Goal: Information Seeking & Learning: Learn about a topic

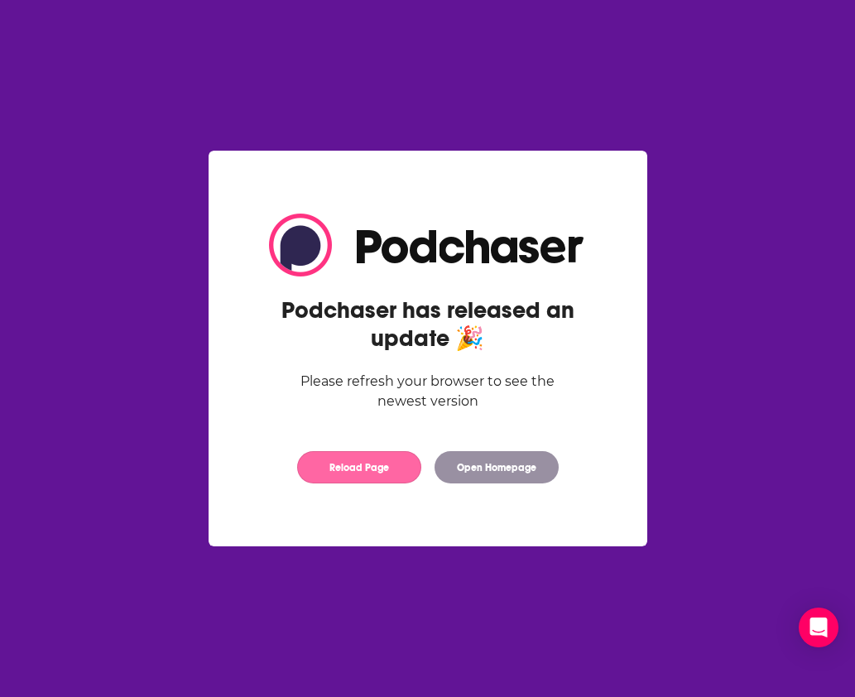
click at [396, 475] on button "Reload Page" at bounding box center [359, 467] width 124 height 32
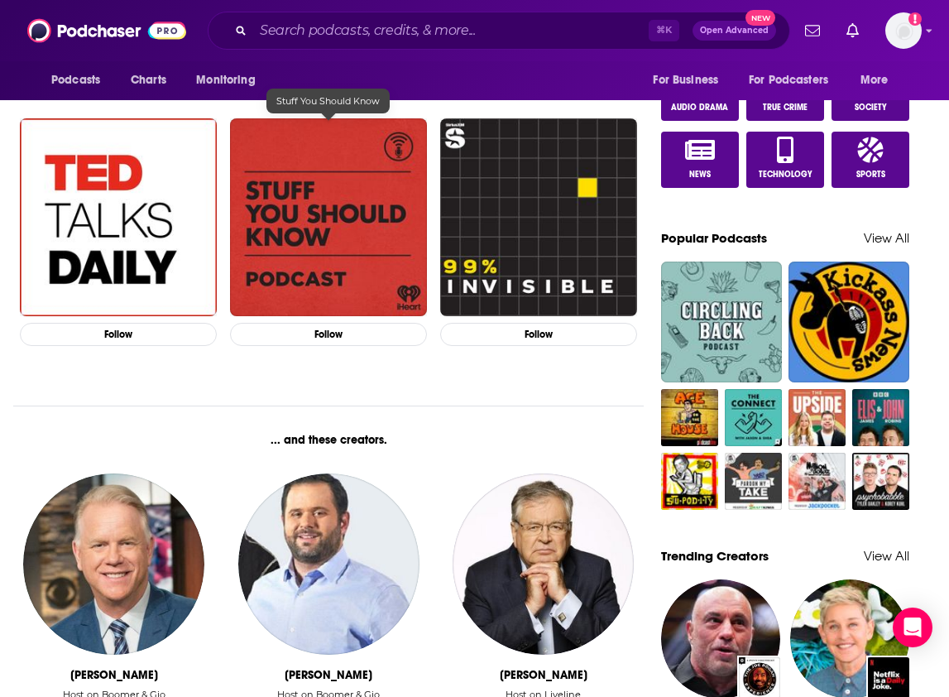
scroll to position [1106, 0]
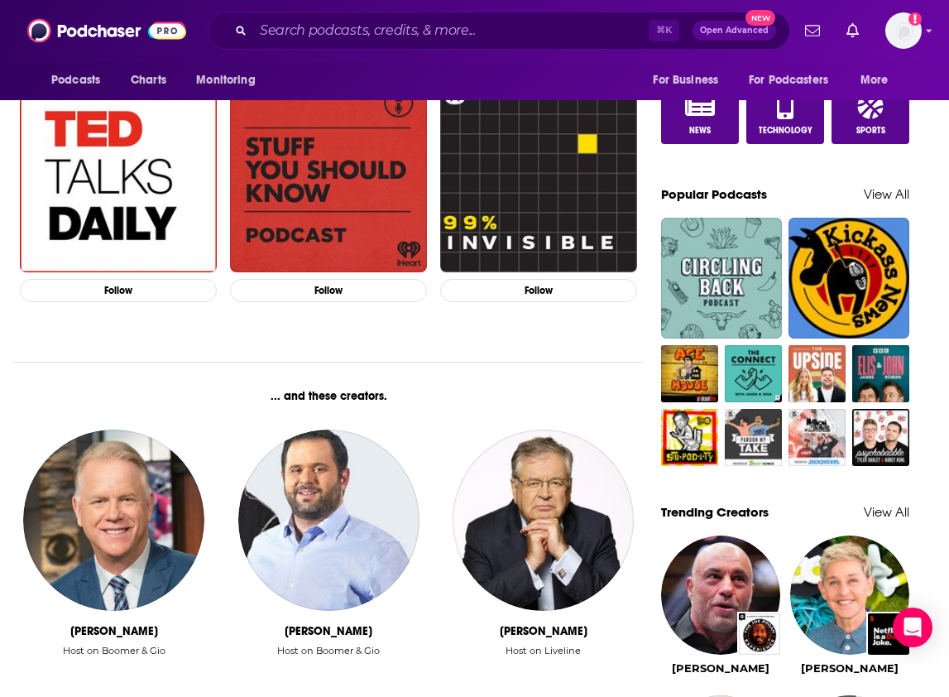
click at [939, 31] on div "Podcasts Charts Monitoring ⌘ K Open Advanced New For Business For Podcasters Mo…" at bounding box center [474, 30] width 949 height 61
click at [931, 31] on icon "Show profile menu" at bounding box center [929, 31] width 7 height 10
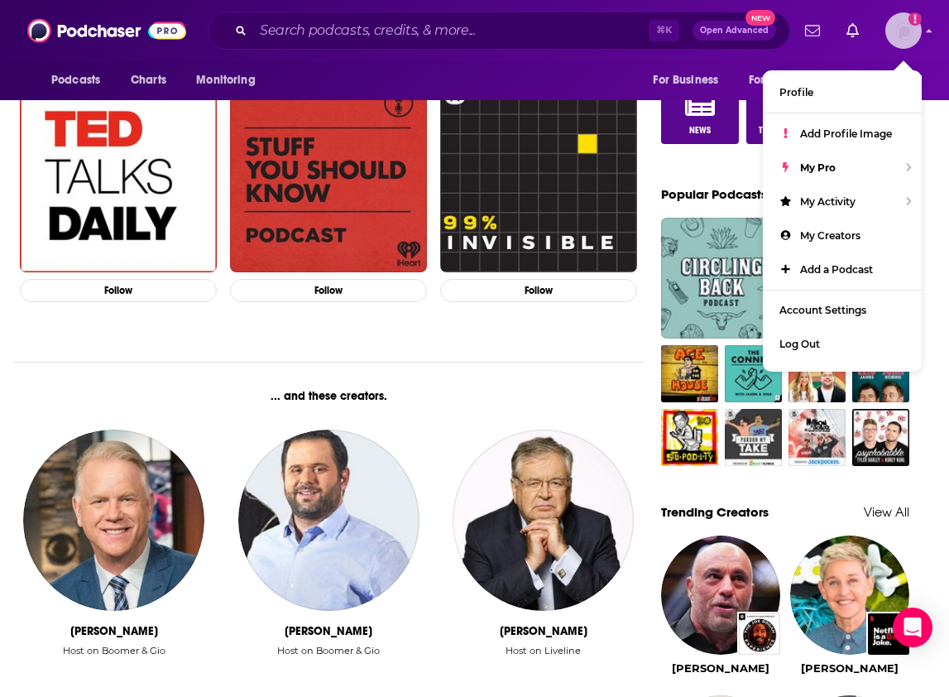
click at [931, 31] on icon "Show profile menu" at bounding box center [930, 30] width 6 height 3
click at [296, 33] on input "Search podcasts, credits, & more..." at bounding box center [451, 30] width 396 height 26
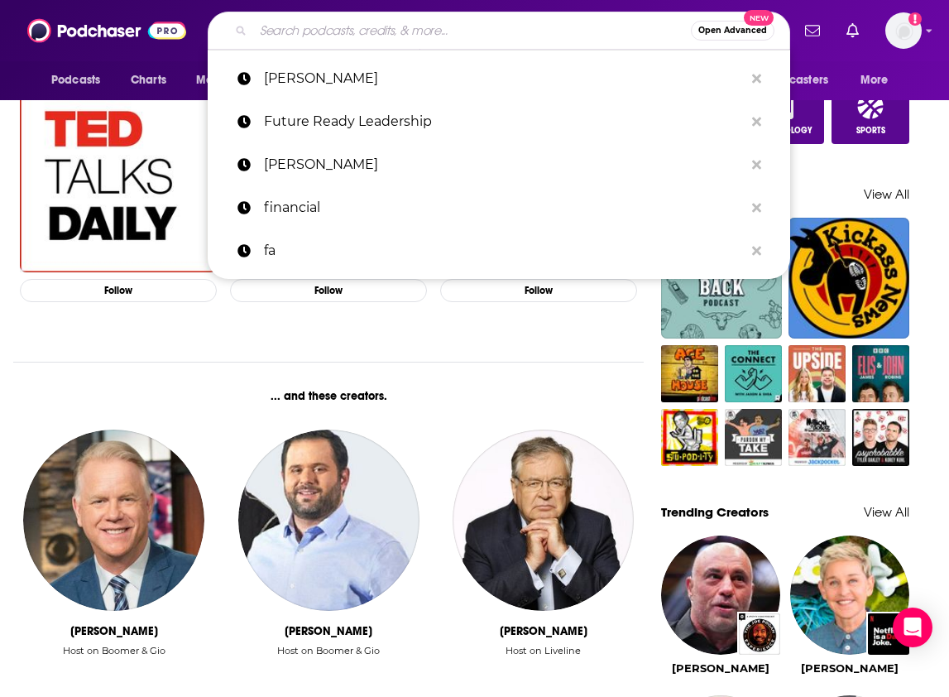
paste input "Total Retail Talks"
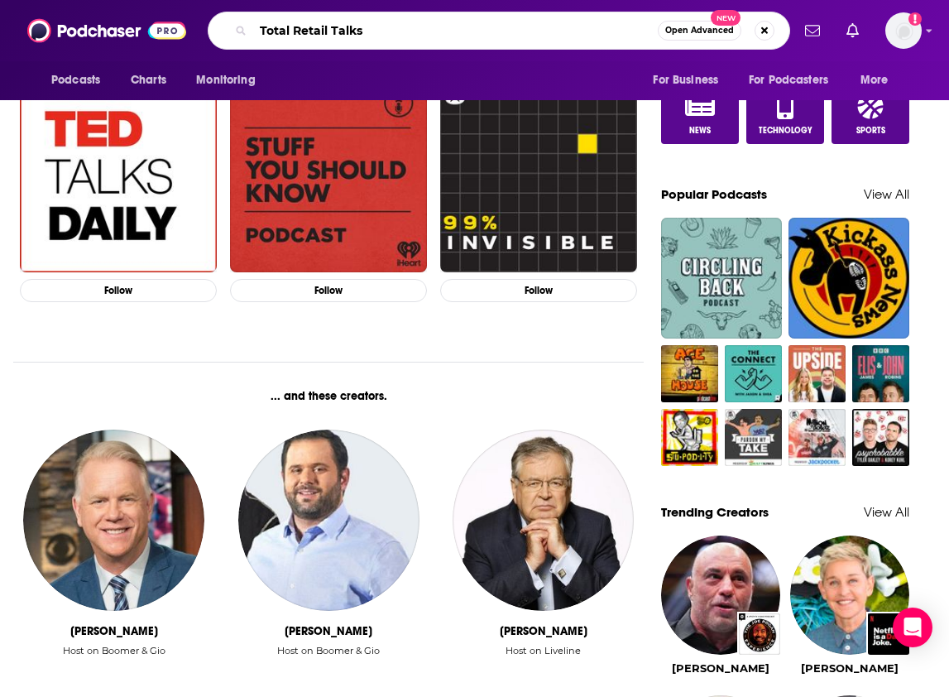
type input "Total Retail Talks"
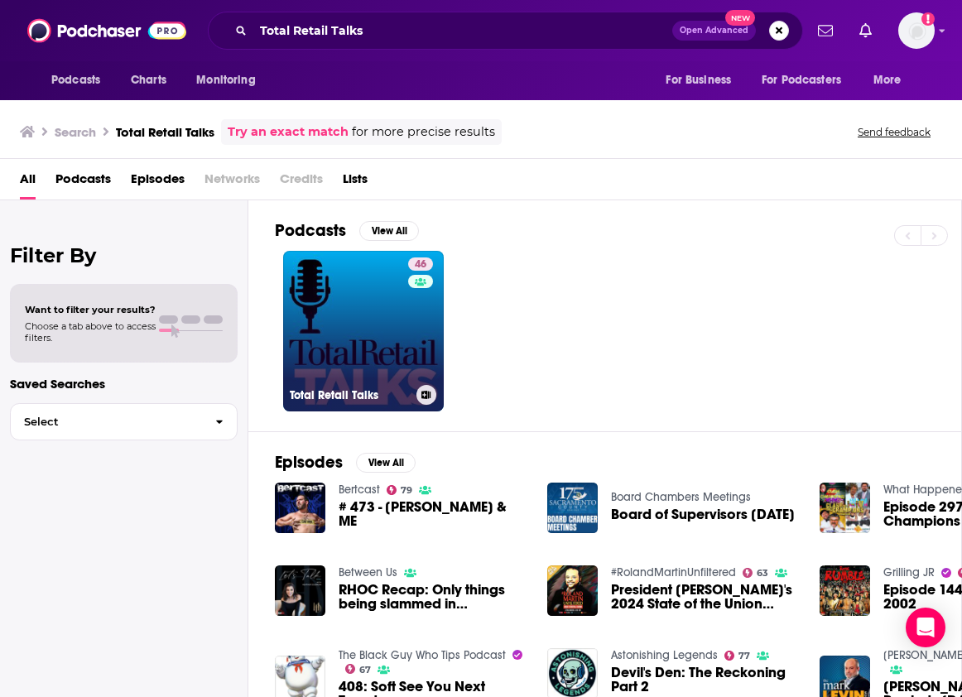
click at [402, 325] on link "46 Total Retail Talks" at bounding box center [363, 331] width 161 height 161
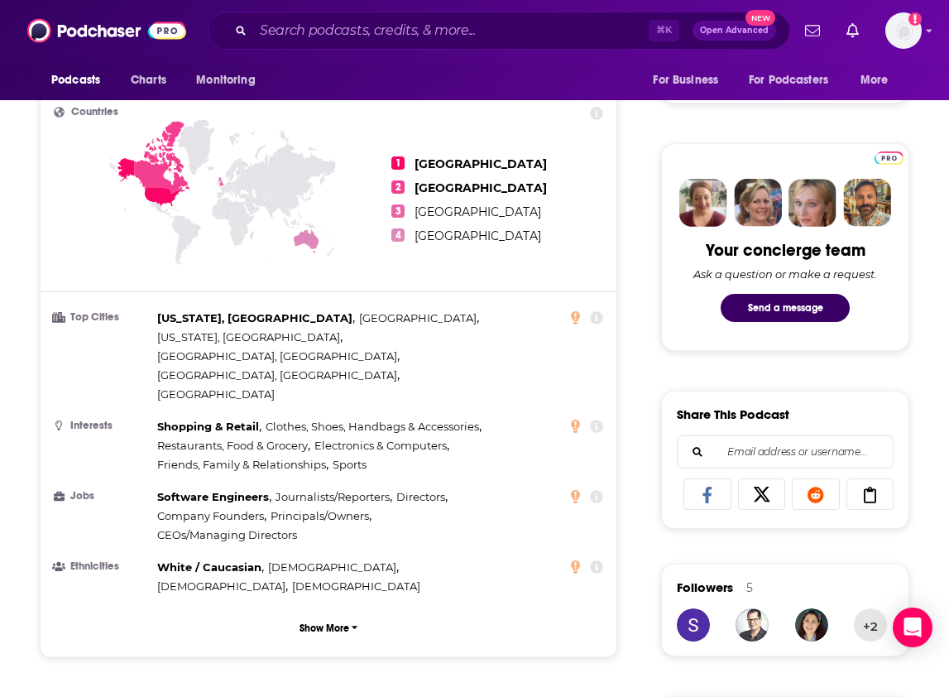
scroll to position [709, 0]
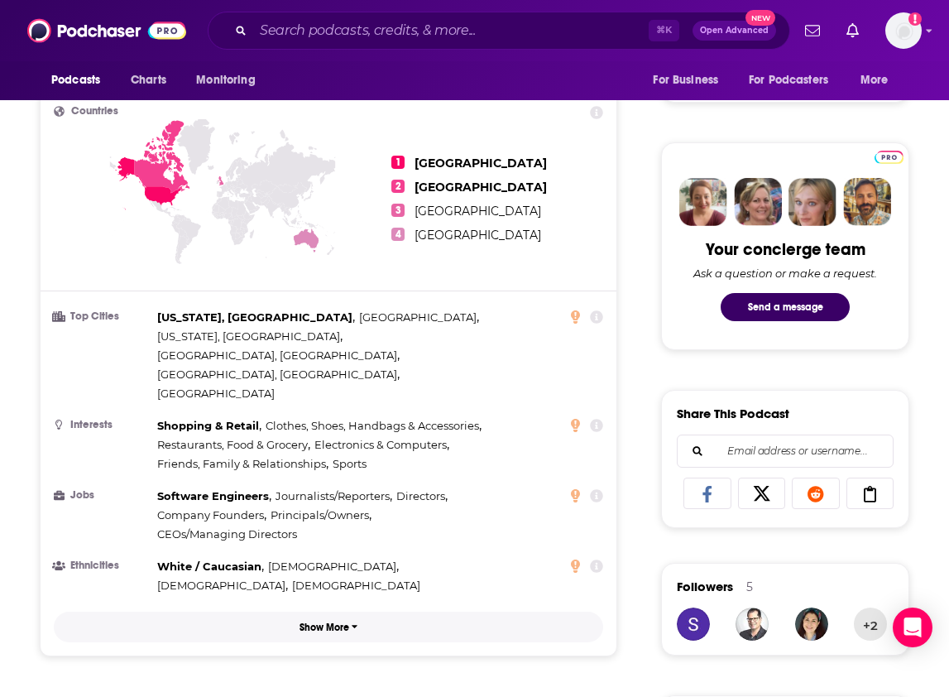
click at [296, 612] on button "Show More" at bounding box center [329, 627] width 550 height 31
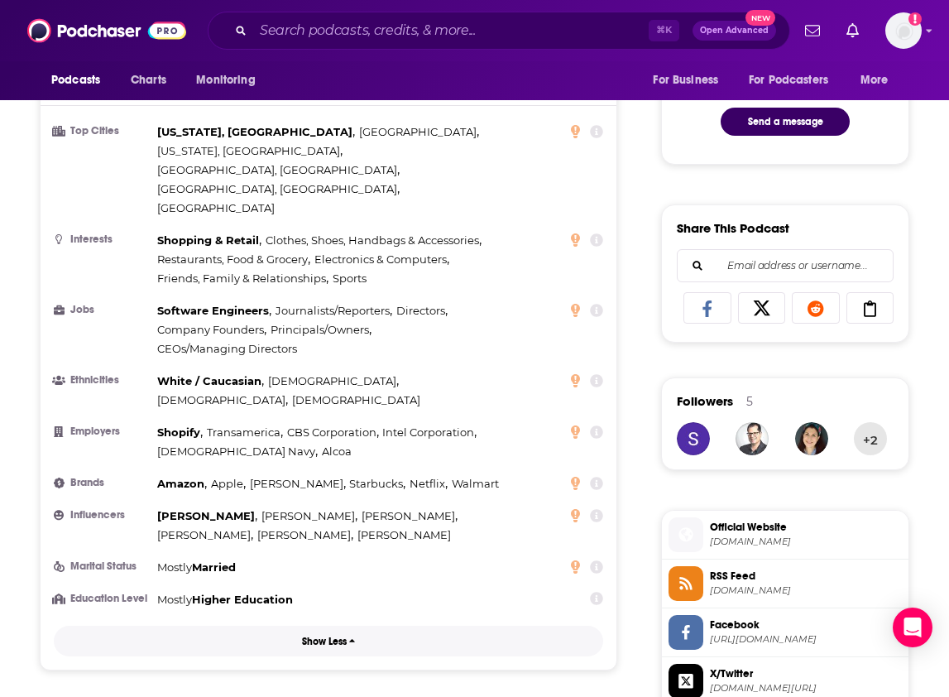
scroll to position [137, 0]
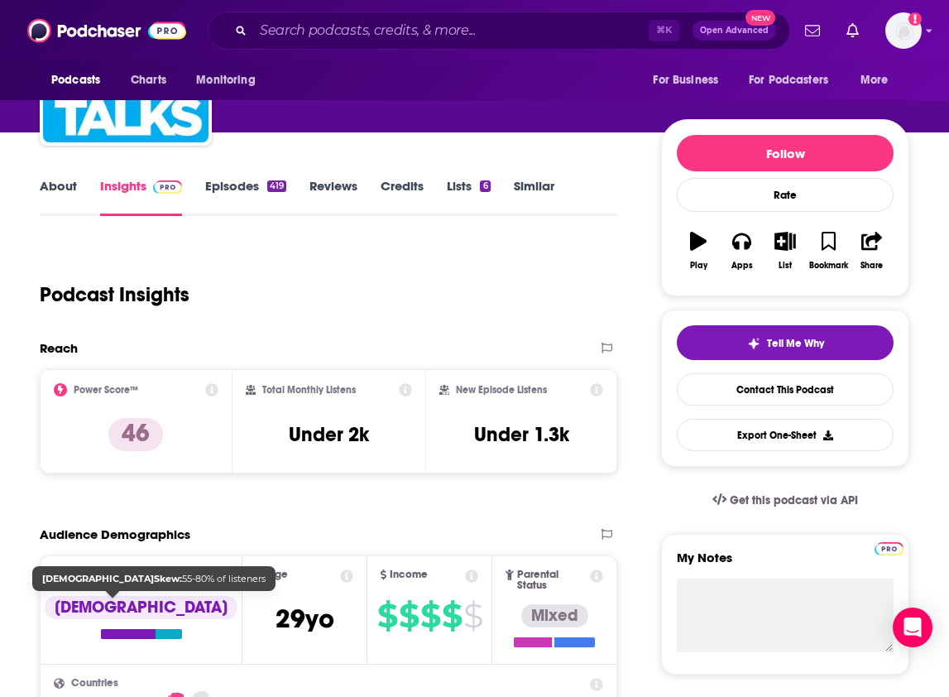
click at [121, 604] on div "[DEMOGRAPHIC_DATA]" at bounding box center [141, 607] width 193 height 23
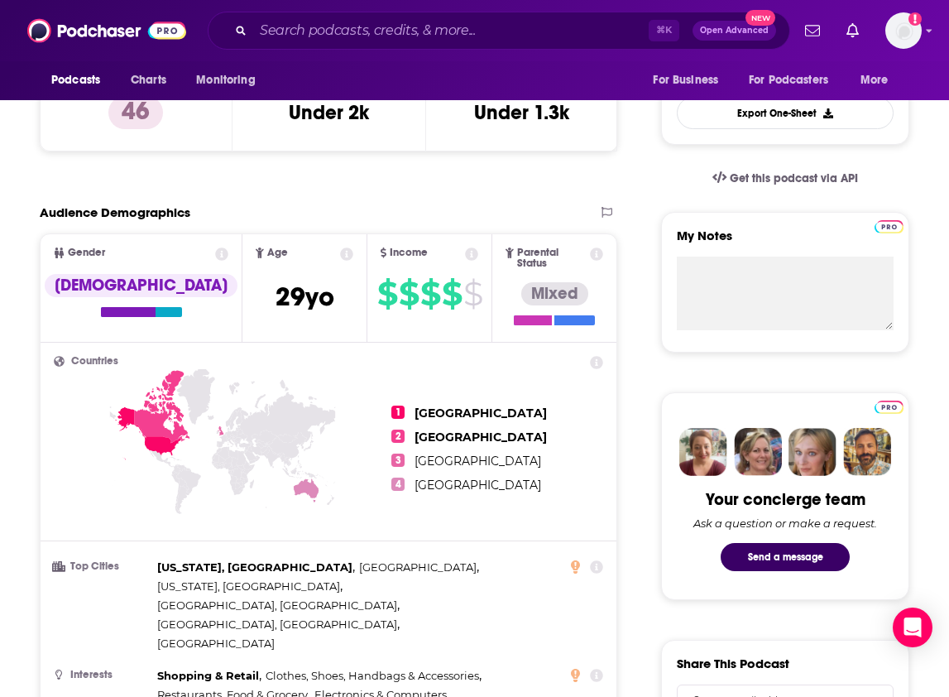
scroll to position [468, 0]
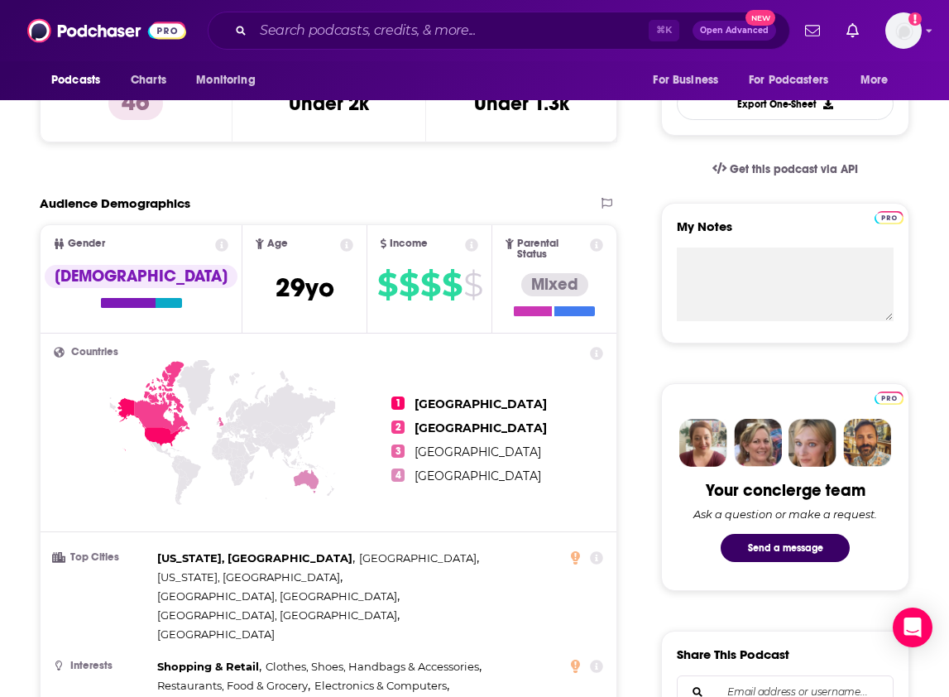
click at [412, 396] on span "[GEOGRAPHIC_DATA]" at bounding box center [481, 403] width 146 height 14
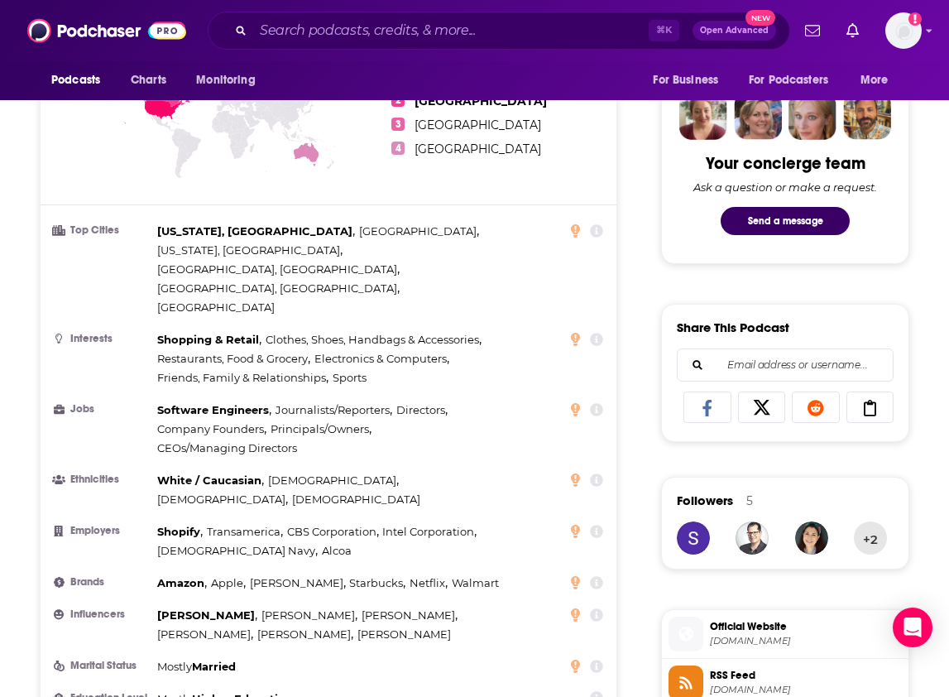
scroll to position [793, 0]
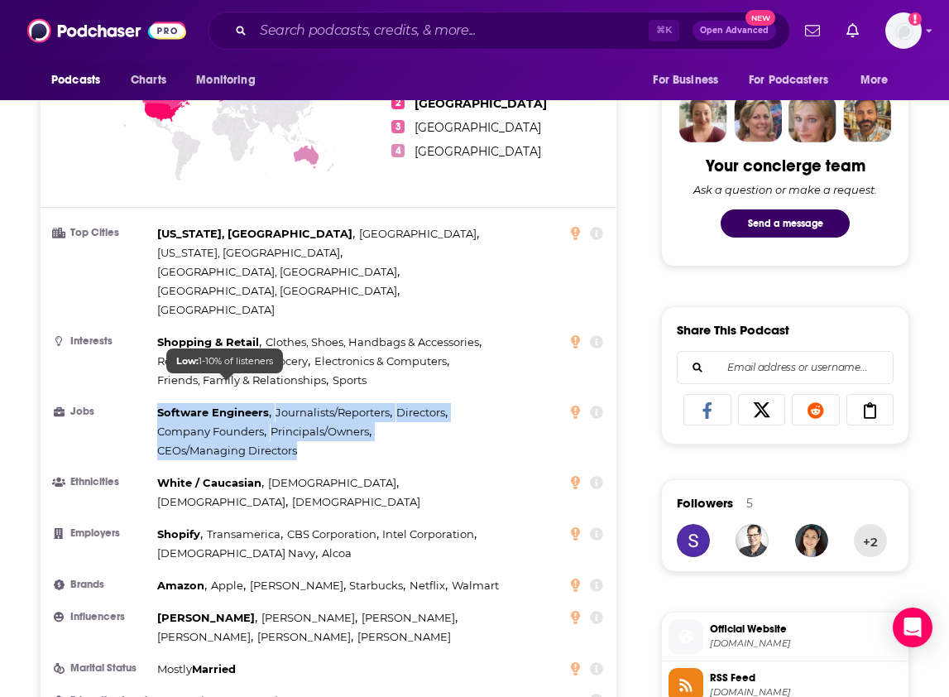
drag, startPoint x: 154, startPoint y: 347, endPoint x: 297, endPoint y: 389, distance: 149.3
click at [297, 403] on li "Jobs Software Engineers , Journalists/Reporters , Directors , Company Founders …" at bounding box center [329, 431] width 550 height 57
copy div "Software Engineers , Journalists/Reporters , Directors , Company Founders , Pri…"
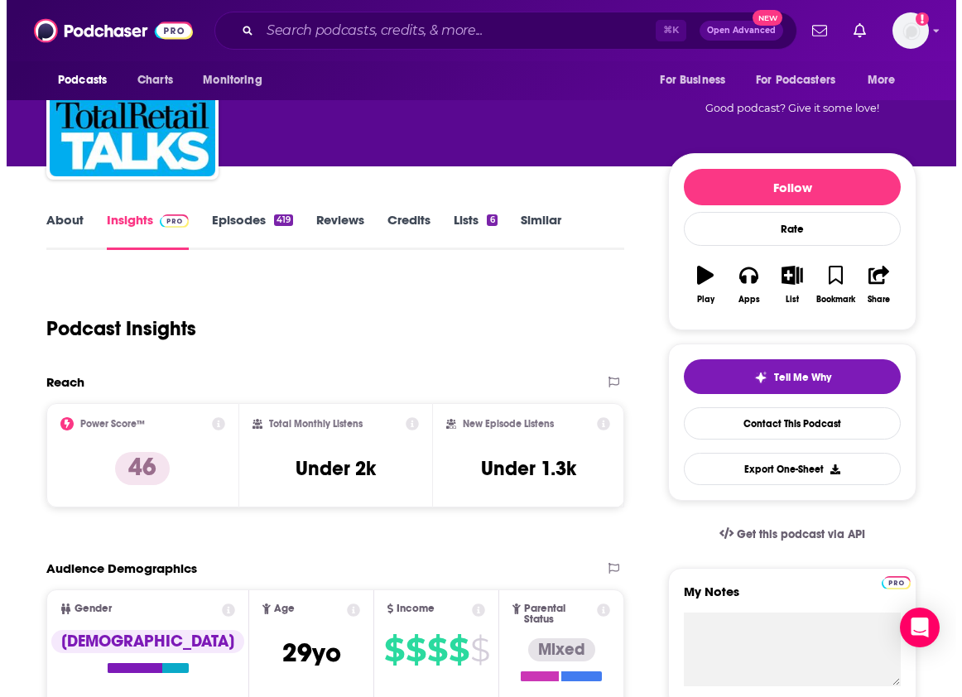
scroll to position [0, 0]
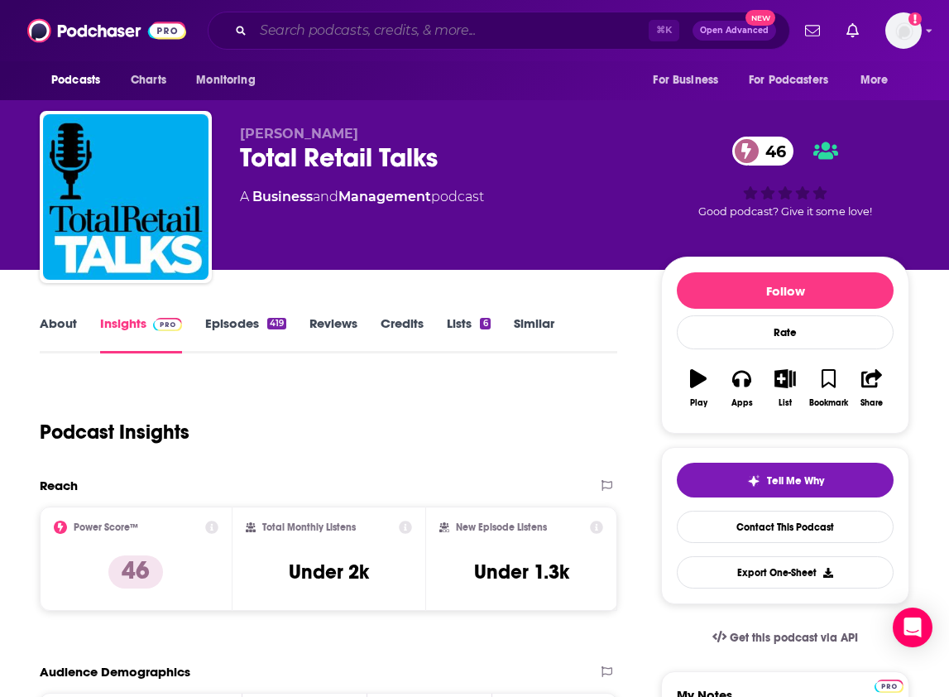
click at [341, 41] on input "Search podcasts, credits, & more..." at bounding box center [451, 30] width 396 height 26
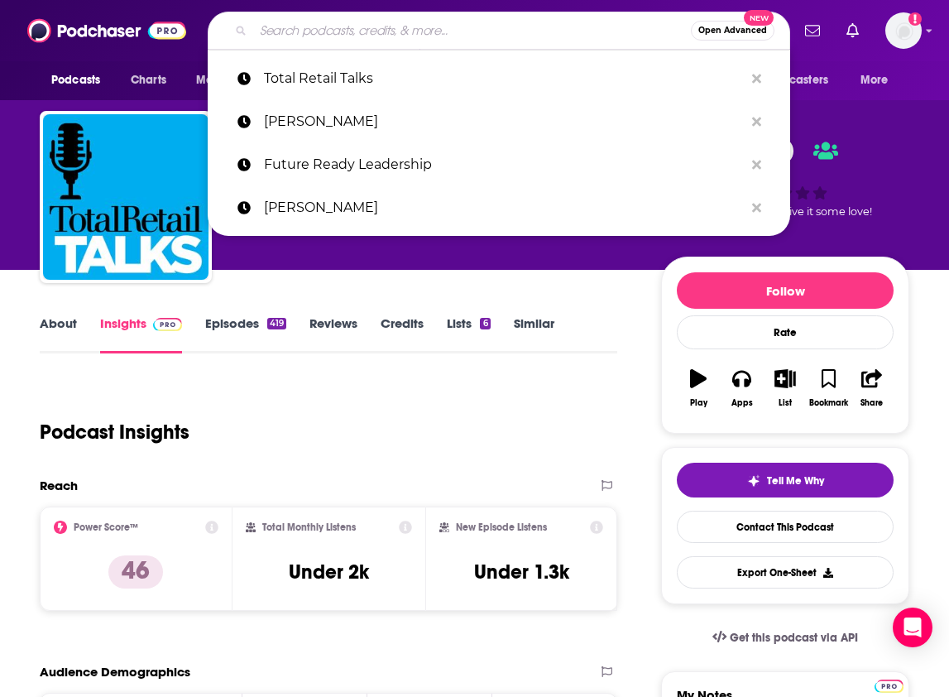
paste input "NRF Retail Gets Real"
type input "NRF Retail Gets Real"
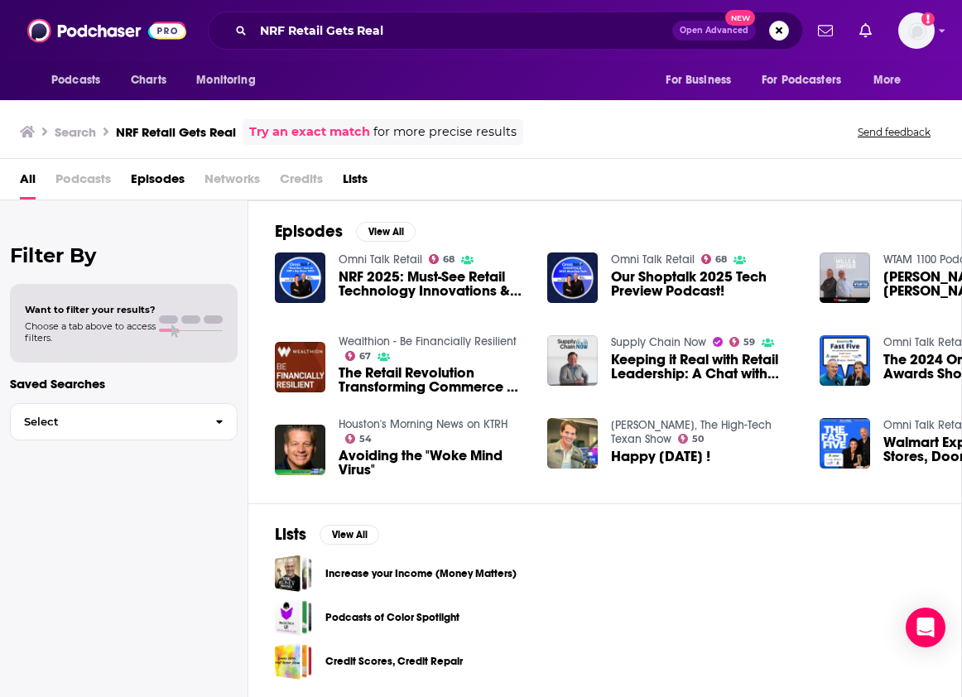
click at [73, 190] on span "Podcasts" at bounding box center [82, 183] width 55 height 34
click at [73, 175] on span "Podcasts" at bounding box center [82, 183] width 55 height 34
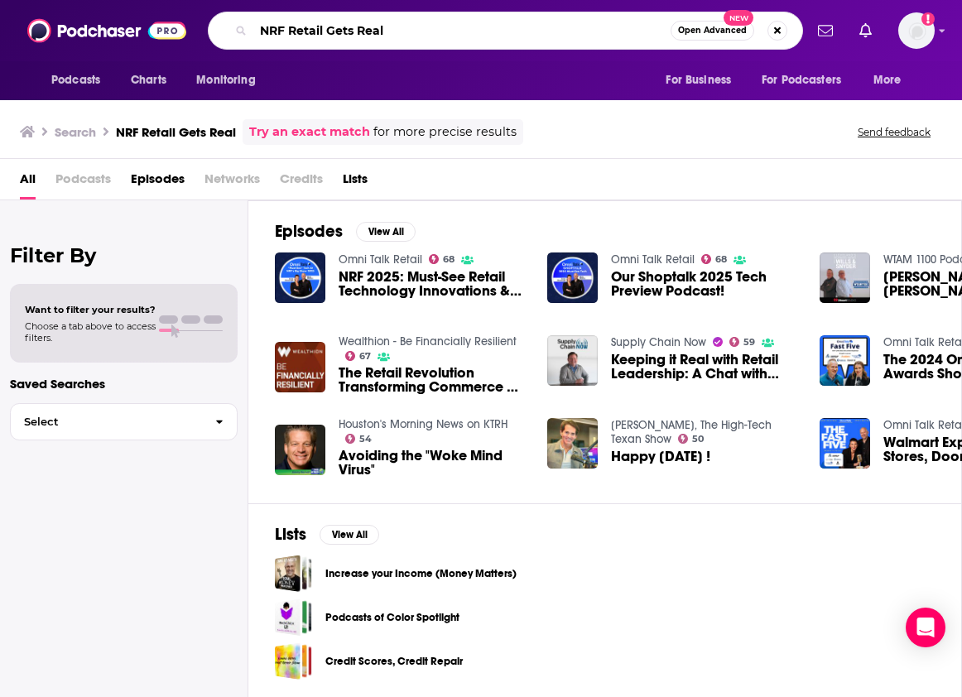
click at [359, 41] on input "NRF Retail Gets Real" at bounding box center [461, 30] width 417 height 26
click at [359, 40] on input "NRF Retail Gets Real" at bounding box center [461, 30] width 417 height 26
paste input "The [PERSON_NAME] Report Retail Unwrapped"
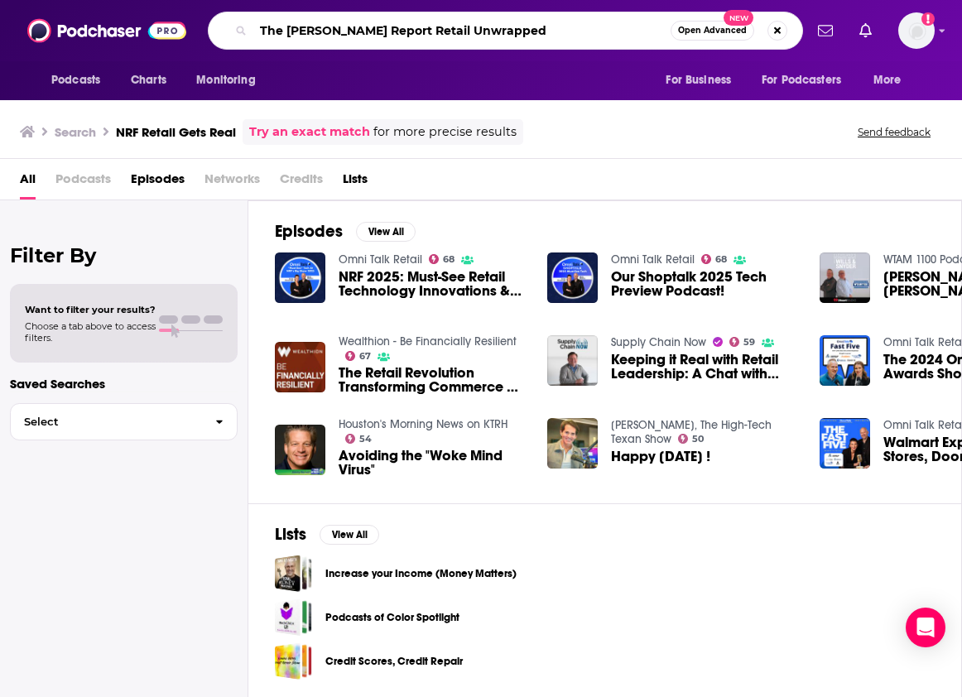
type input "The [PERSON_NAME] Report Retail Unwrapped"
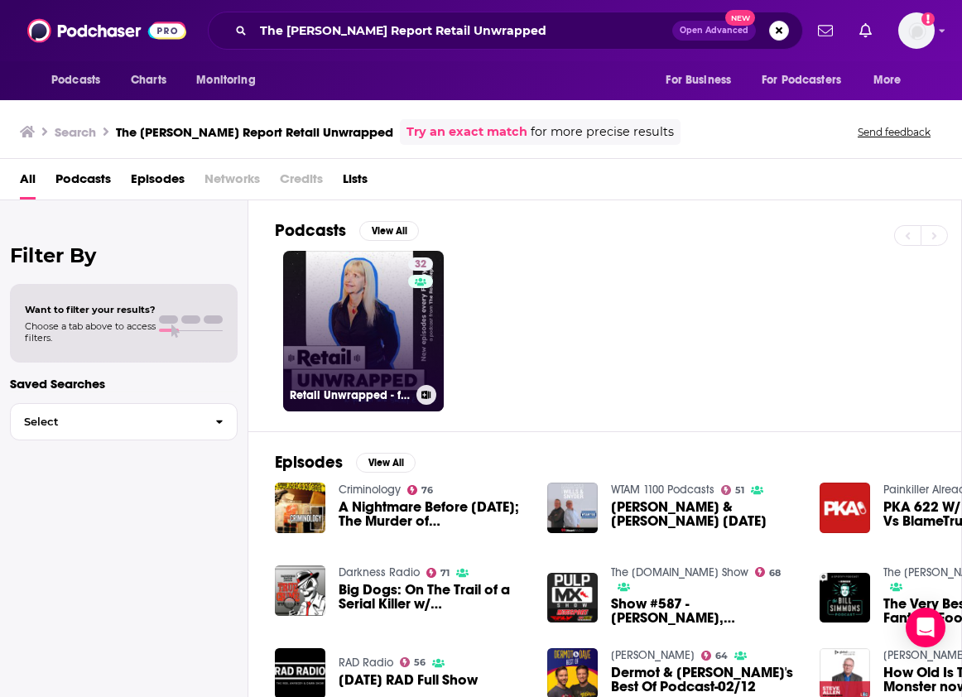
click at [387, 333] on link "32 Retail Unwrapped - from The [PERSON_NAME] Report" at bounding box center [363, 331] width 161 height 161
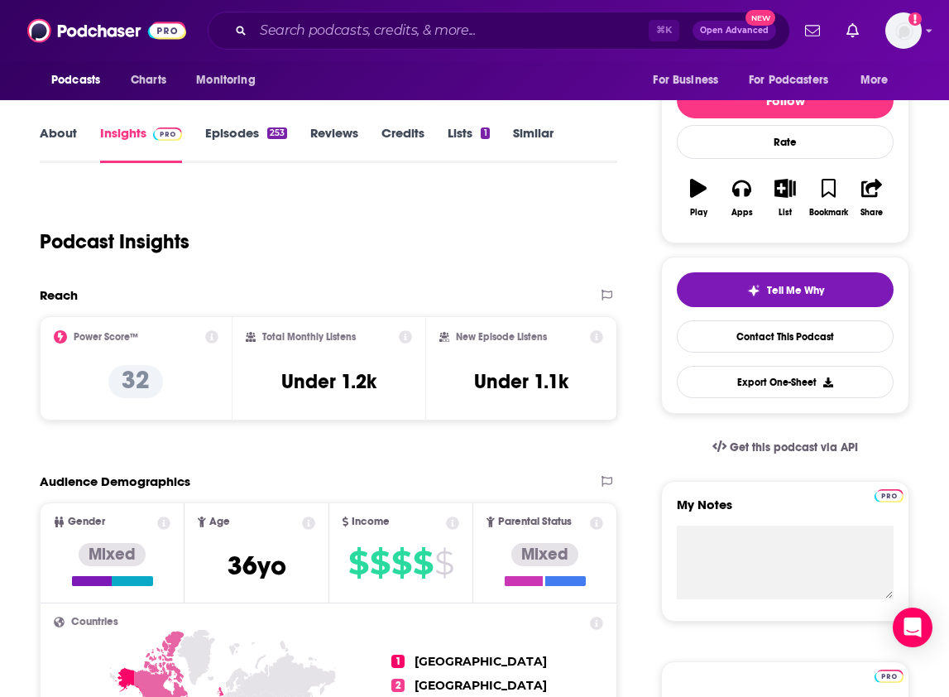
scroll to position [193, 0]
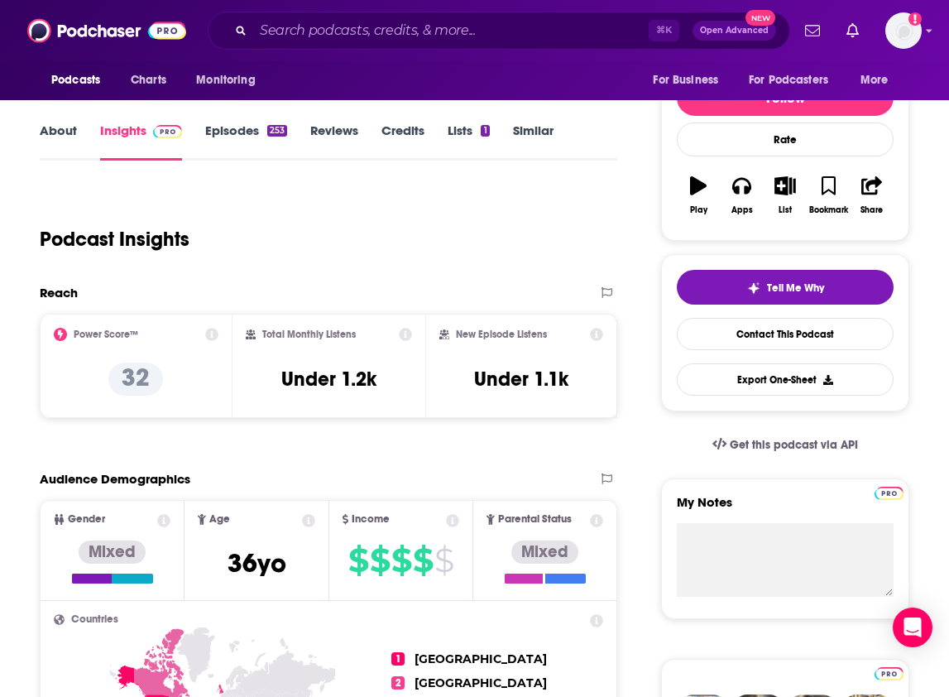
click at [118, 540] on div "Mixed" at bounding box center [112, 551] width 67 height 23
click at [109, 543] on div "Mixed" at bounding box center [112, 551] width 67 height 23
click at [564, 550] on div "Mixed" at bounding box center [544, 551] width 67 height 23
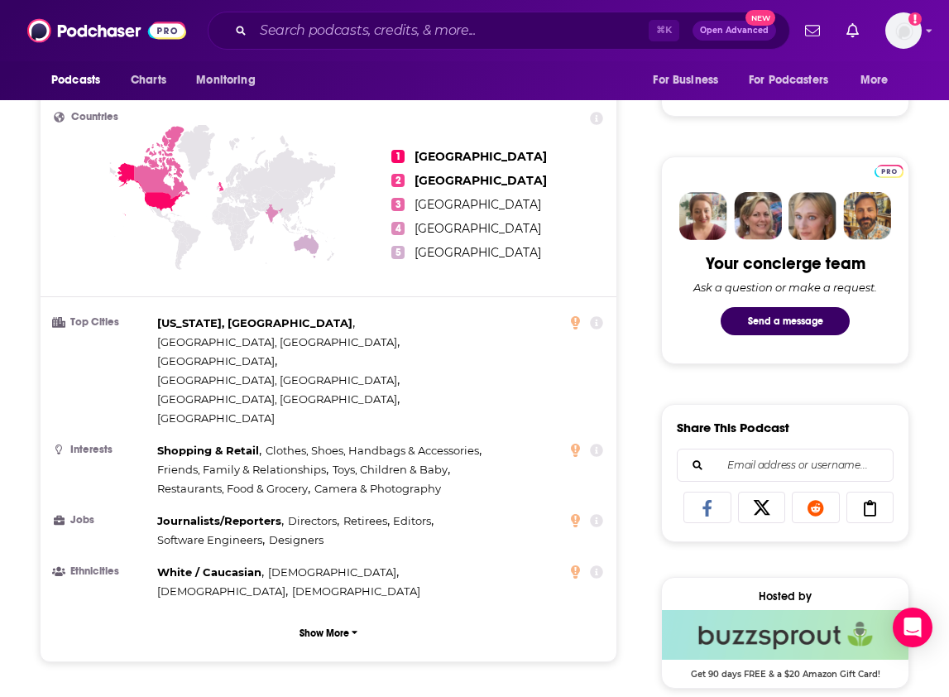
scroll to position [694, 0]
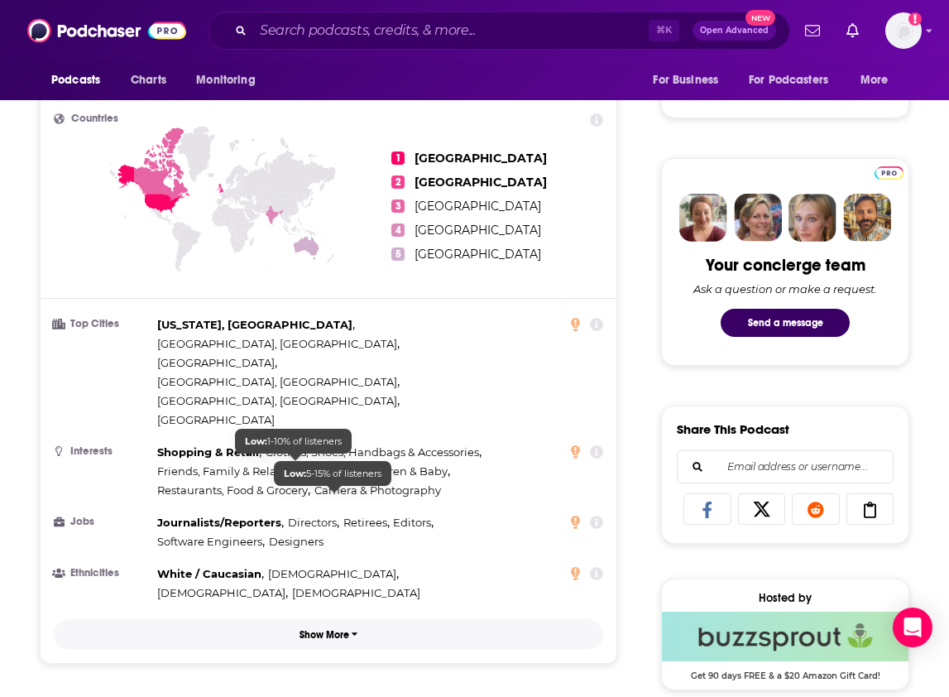
click at [329, 629] on p "Show More" at bounding box center [325, 635] width 50 height 12
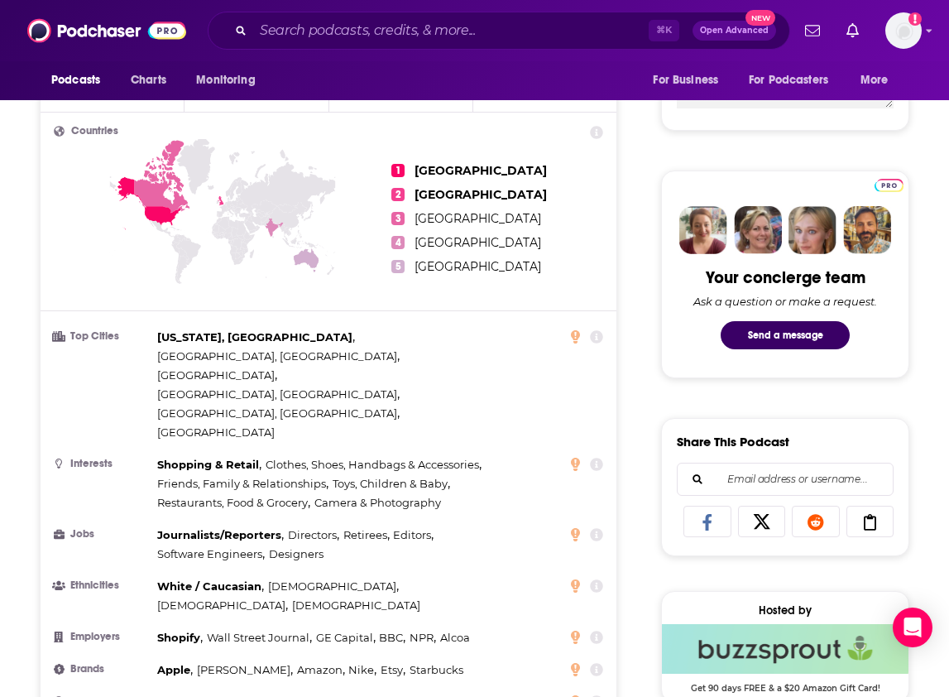
scroll to position [716, 0]
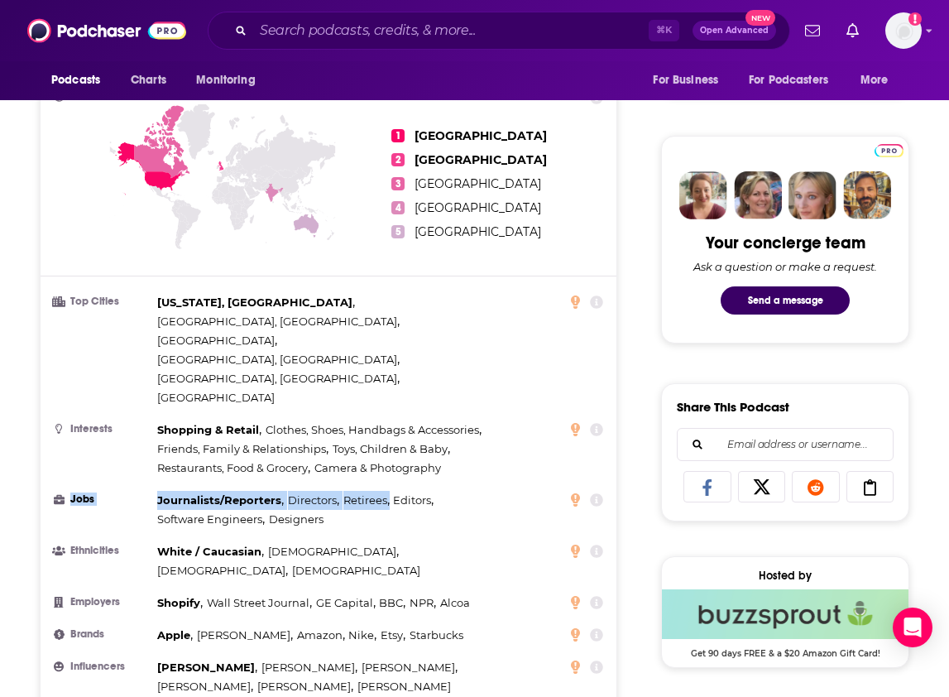
drag, startPoint x: 148, startPoint y: 420, endPoint x: 365, endPoint y: 448, distance: 218.5
click at [367, 491] on li "Jobs Journalists/Reporters , Directors , Retirees , Editors , Software Engineer…" at bounding box center [329, 510] width 550 height 38
click at [365, 491] on div "Journalists/Reporters , Directors , Retirees , Editors , Software Engineers , D…" at bounding box center [333, 510] width 353 height 38
drag, startPoint x: 351, startPoint y: 448, endPoint x: 161, endPoint y: 425, distance: 190.8
click at [161, 491] on div "Journalists/Reporters , Directors , Retirees , Editors , Software Engineers , D…" at bounding box center [333, 510] width 353 height 38
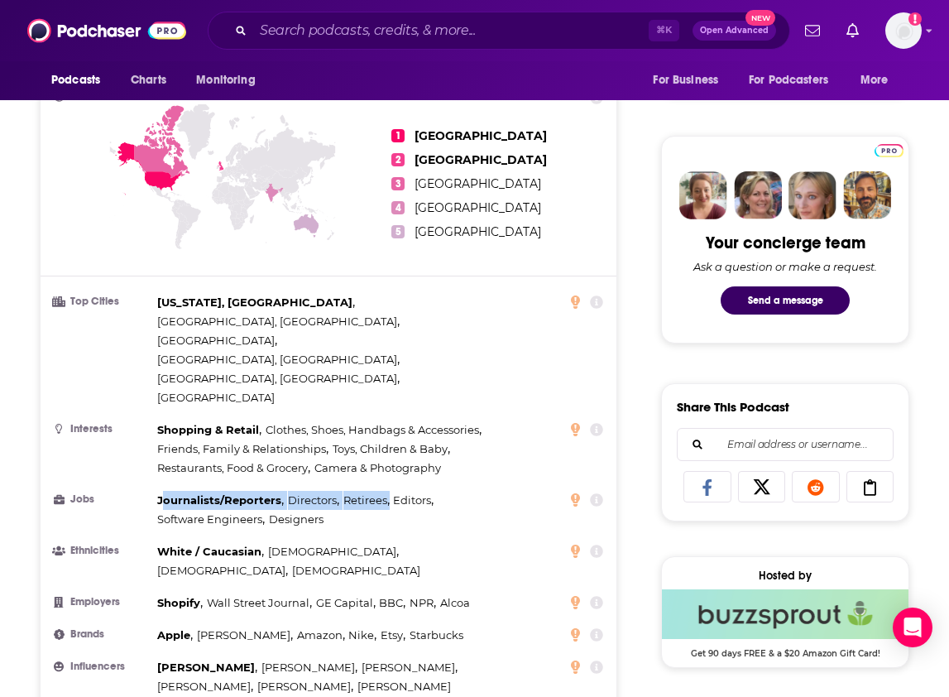
click at [161, 493] on span "Journalists/Reporters" at bounding box center [219, 499] width 124 height 13
drag, startPoint x: 158, startPoint y: 425, endPoint x: 324, endPoint y: 446, distance: 167.6
click at [324, 491] on div "Journalists/Reporters , Directors , Retirees , Editors , Software Engineers , D…" at bounding box center [333, 510] width 353 height 38
copy div "Journalists/Reporters , Directors , Retirees , Editors , Software Engineers , D…"
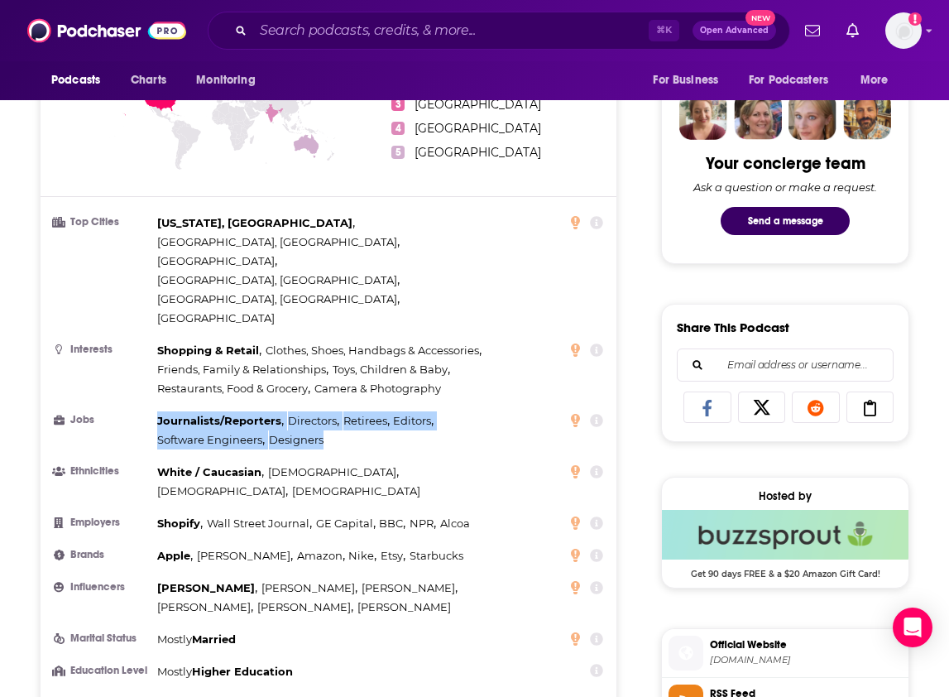
scroll to position [807, 0]
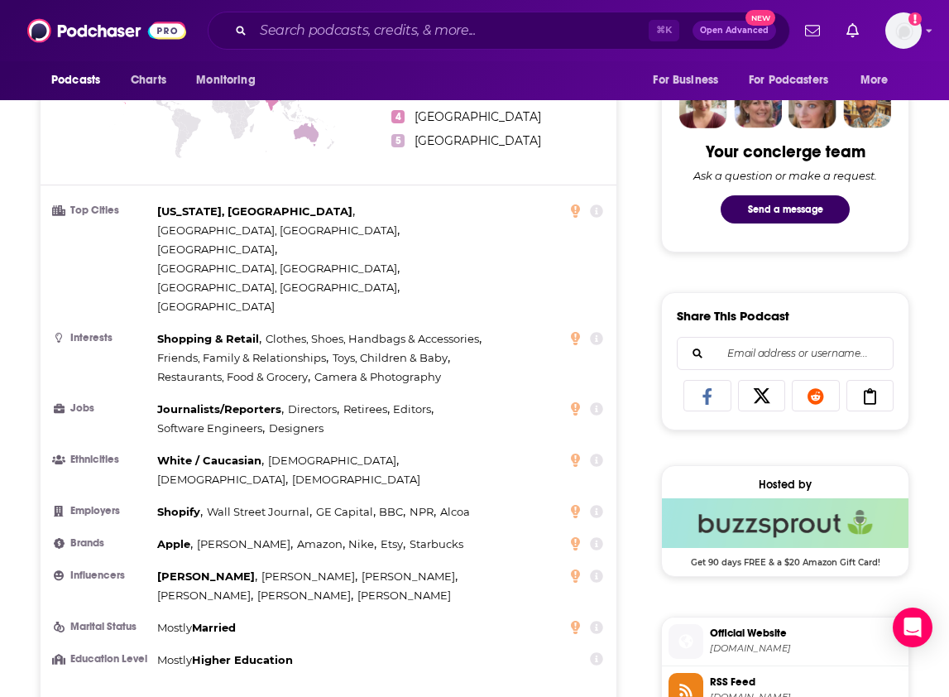
click at [232, 535] on span "[PERSON_NAME] ," at bounding box center [245, 544] width 96 height 19
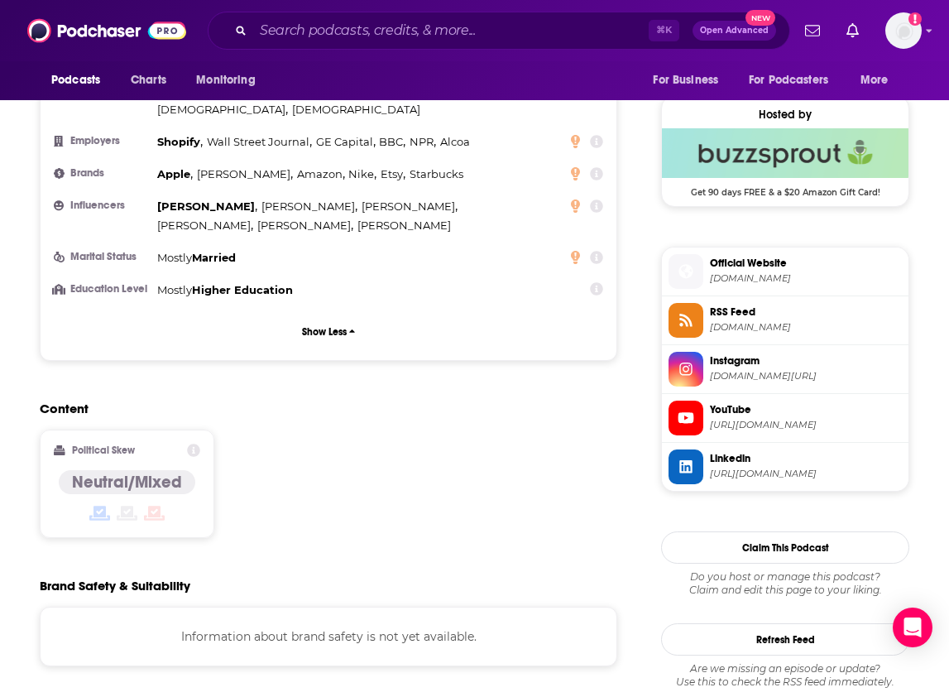
scroll to position [1358, 0]
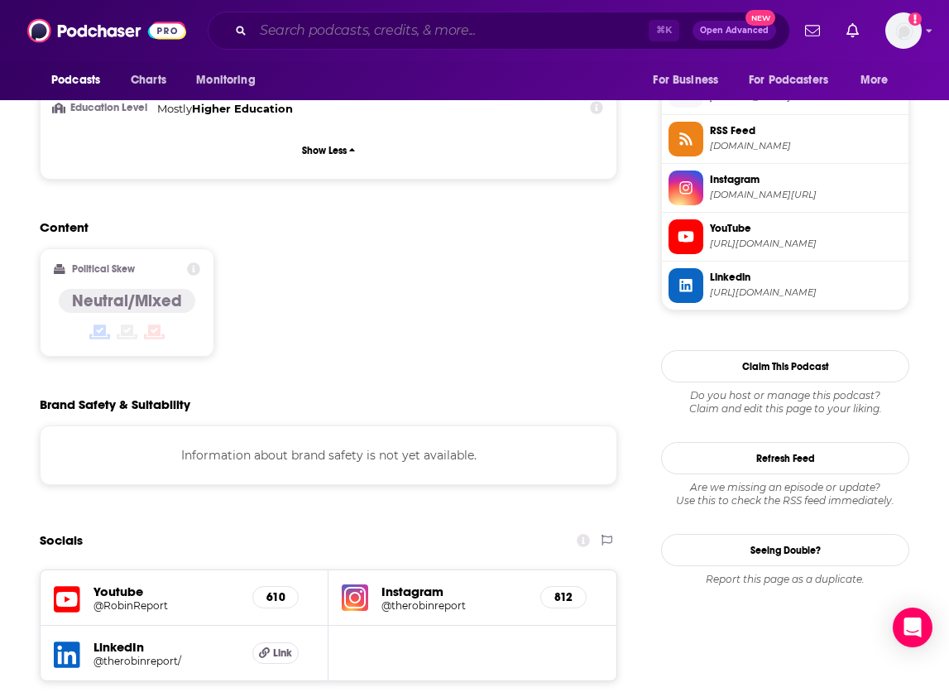
click at [413, 28] on input "Search podcasts, credits, & more..." at bounding box center [451, 30] width 396 height 26
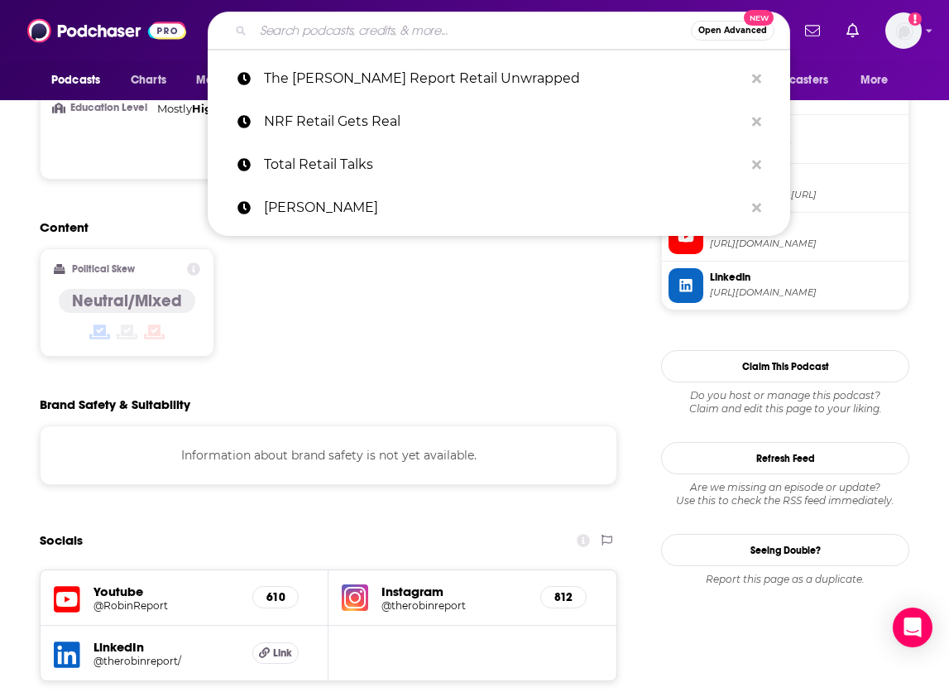
paste input "Adweek’s Brave Commerce"
type input "Adweek’s Brave Commerce"
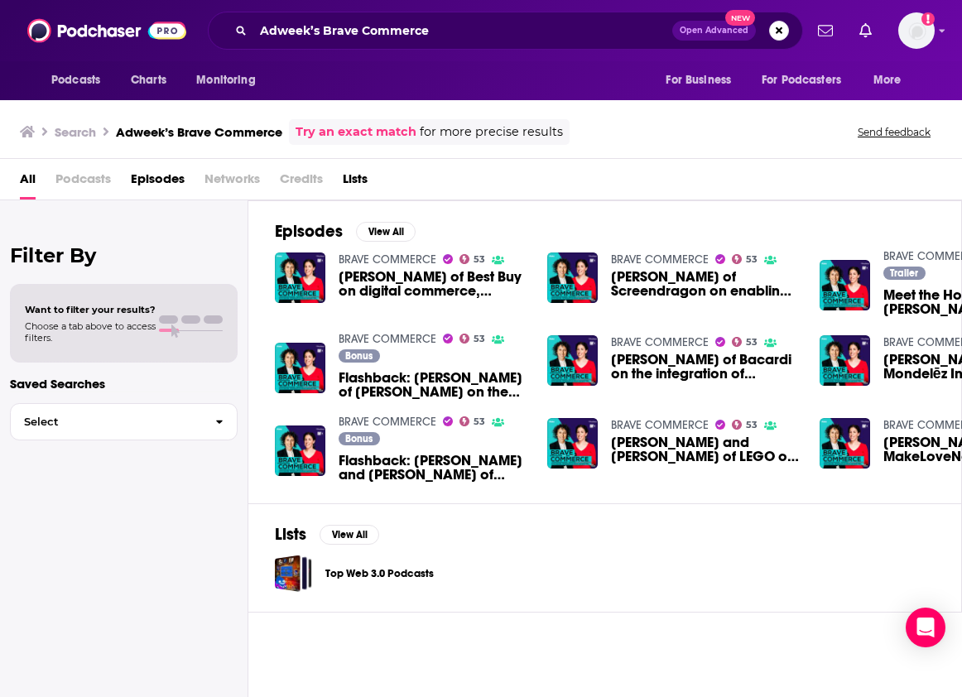
click at [361, 255] on link "BRAVE COMMERCE" at bounding box center [387, 259] width 98 height 14
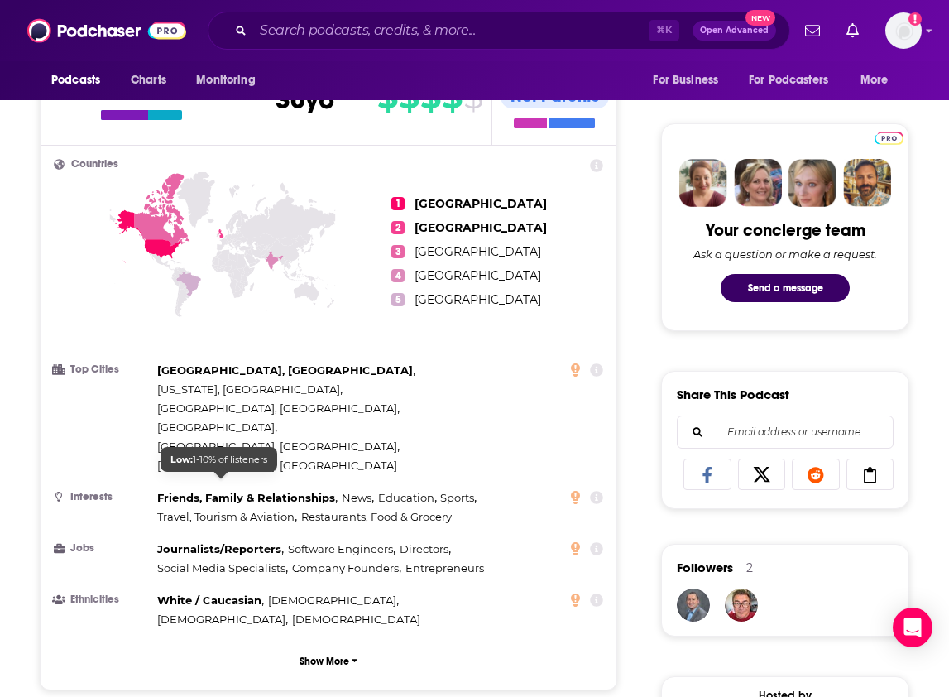
scroll to position [732, 0]
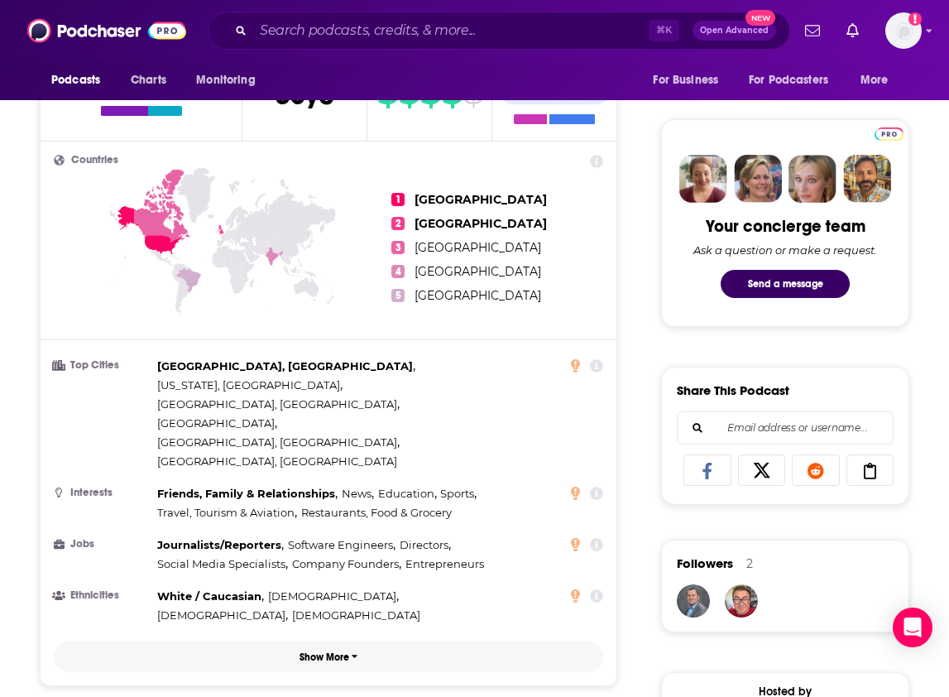
click at [330, 651] on p "Show More" at bounding box center [325, 657] width 50 height 12
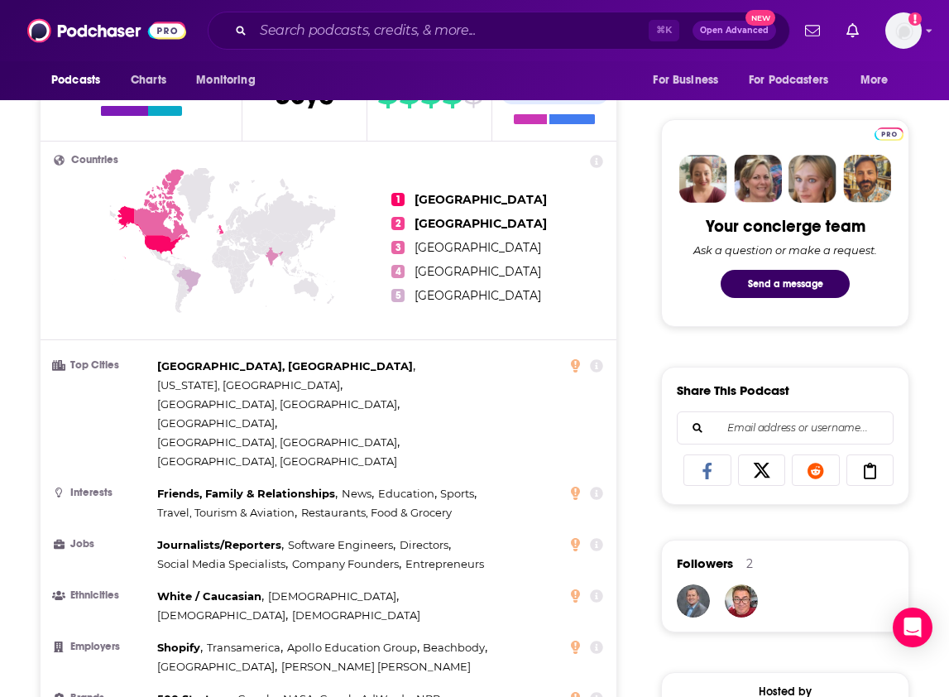
scroll to position [760, 0]
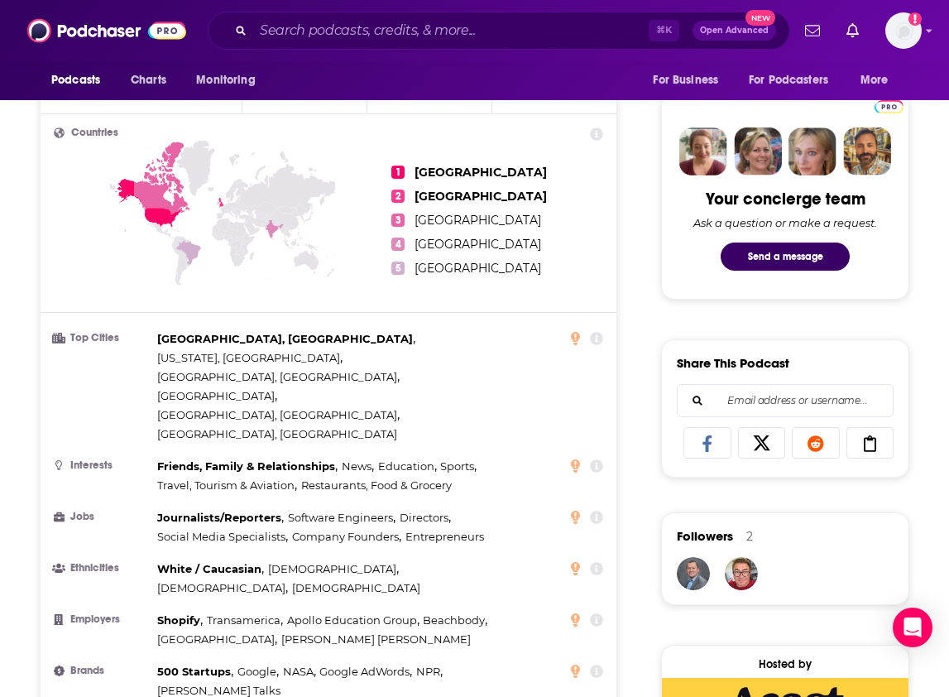
click at [323, 416] on ul "Top Cities [GEOGRAPHIC_DATA], [GEOGRAPHIC_DATA] , [US_STATE], [GEOGRAPHIC_DATA]…" at bounding box center [329, 556] width 550 height 454
click at [346, 511] on span "Software Engineers" at bounding box center [340, 517] width 105 height 13
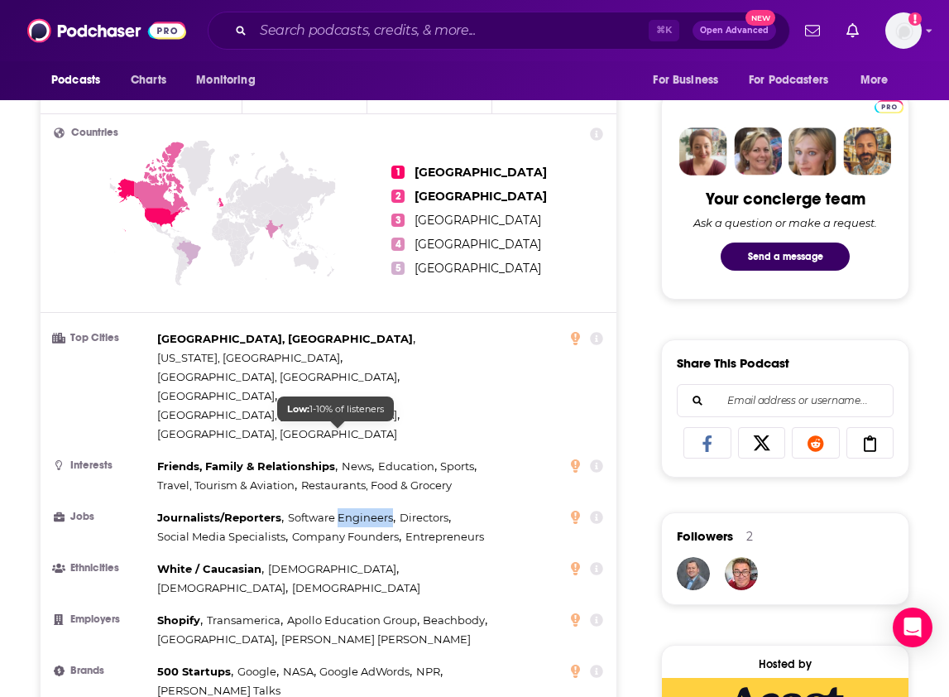
click at [346, 511] on span "Software Engineers" at bounding box center [340, 517] width 105 height 13
click at [496, 508] on div "Journalists/Reporters , Software Engineers , Directors , Social Media Specialis…" at bounding box center [333, 527] width 353 height 38
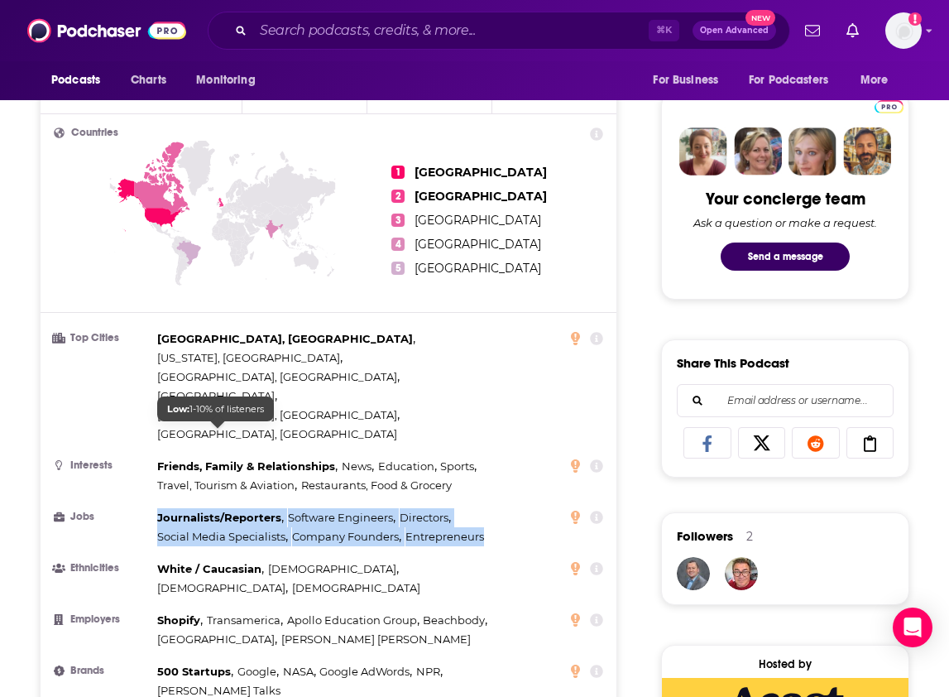
drag, startPoint x: 496, startPoint y: 449, endPoint x: 154, endPoint y: 432, distance: 342.2
click at [154, 508] on li "Jobs Journalists/Reporters , Software Engineers , Directors , Social Media Spec…" at bounding box center [329, 527] width 550 height 38
copy div "Journalists/Reporters , Software Engineers , Directors , Social Media Specialis…"
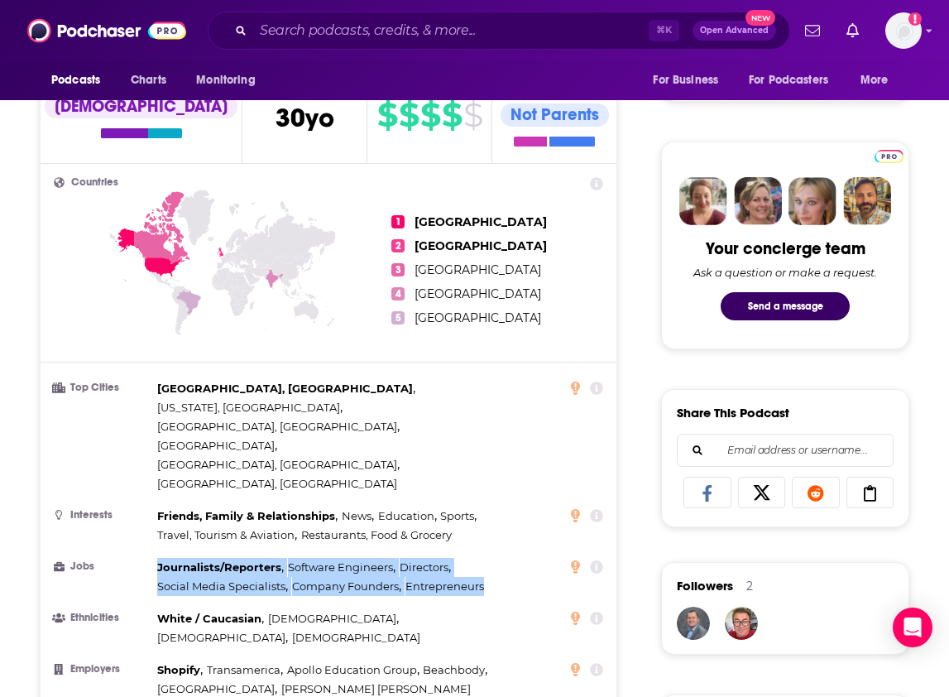
scroll to position [0, 0]
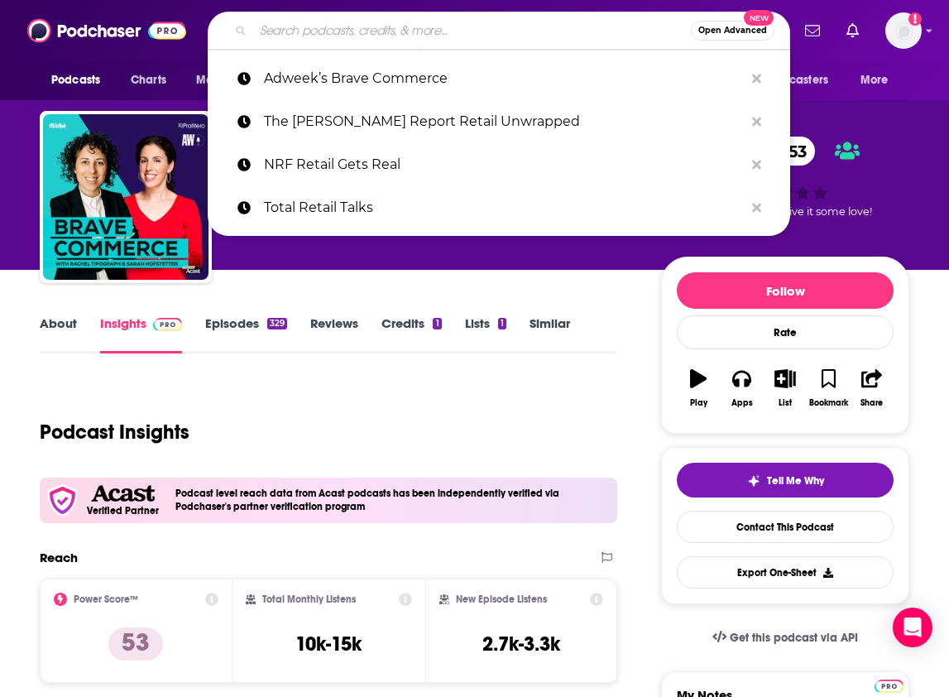
click at [289, 23] on input "Search podcasts, credits, & more..." at bounding box center [472, 30] width 438 height 26
paste input "The Modern Retail Podcast"
type input "The Modern Retail Podcast"
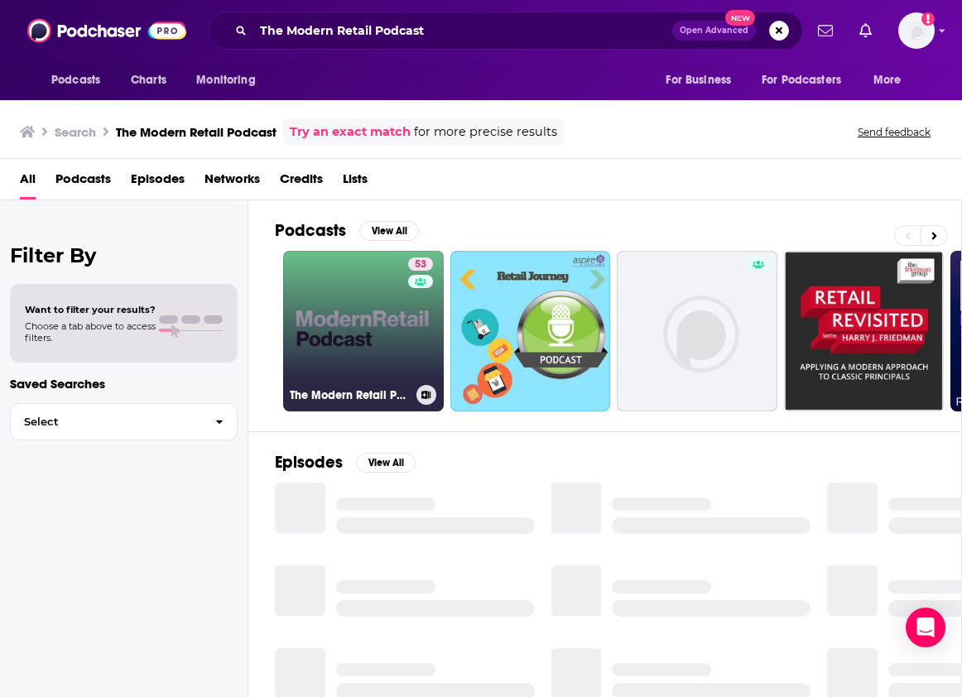
click at [357, 287] on link "53 The Modern Retail Podcast" at bounding box center [363, 331] width 161 height 161
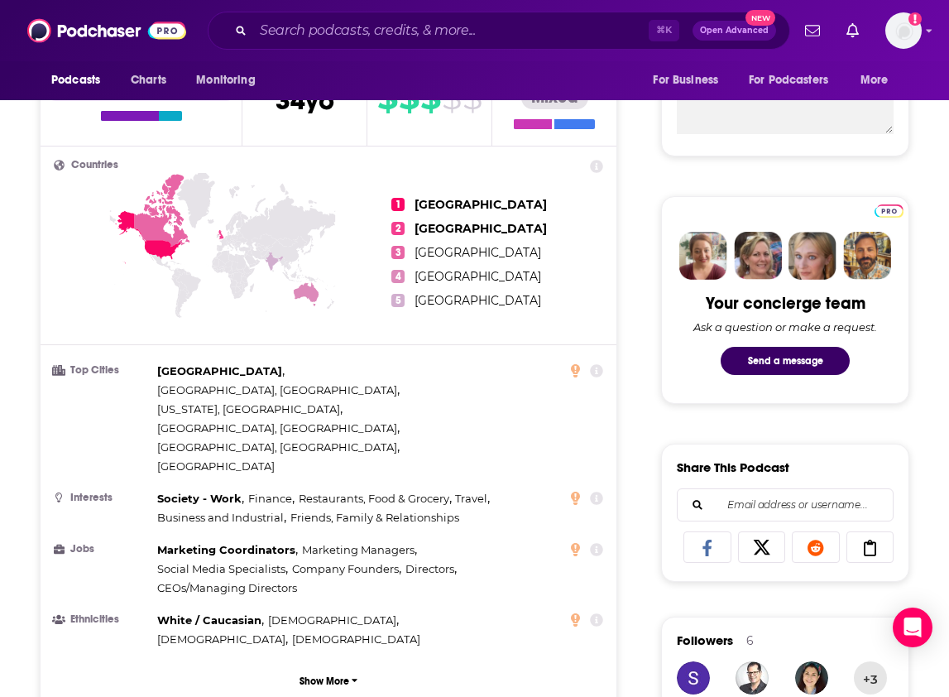
scroll to position [658, 0]
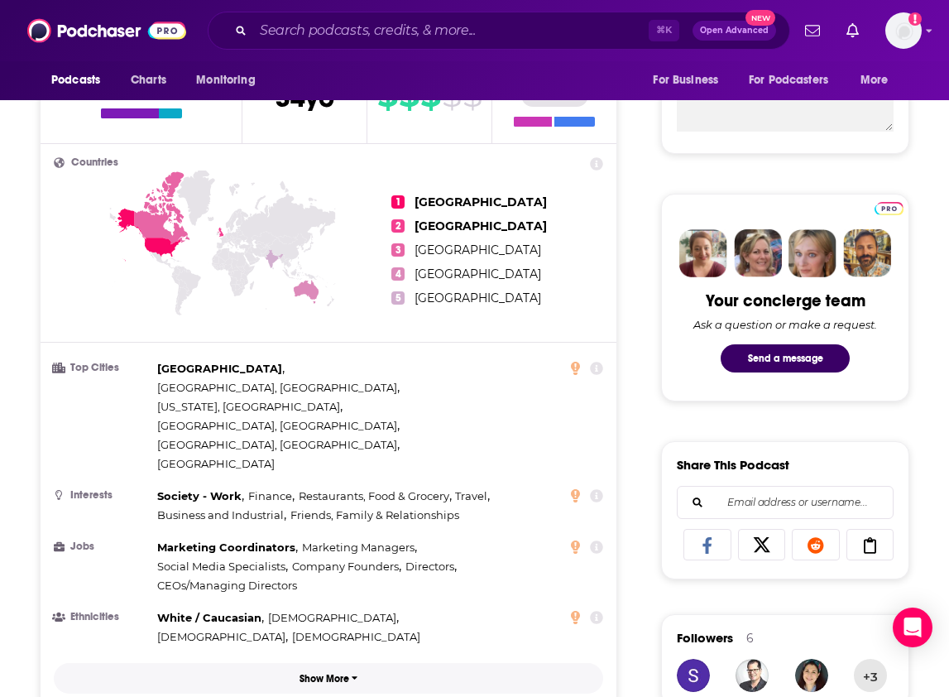
click at [338, 673] on p "Show More" at bounding box center [325, 679] width 50 height 12
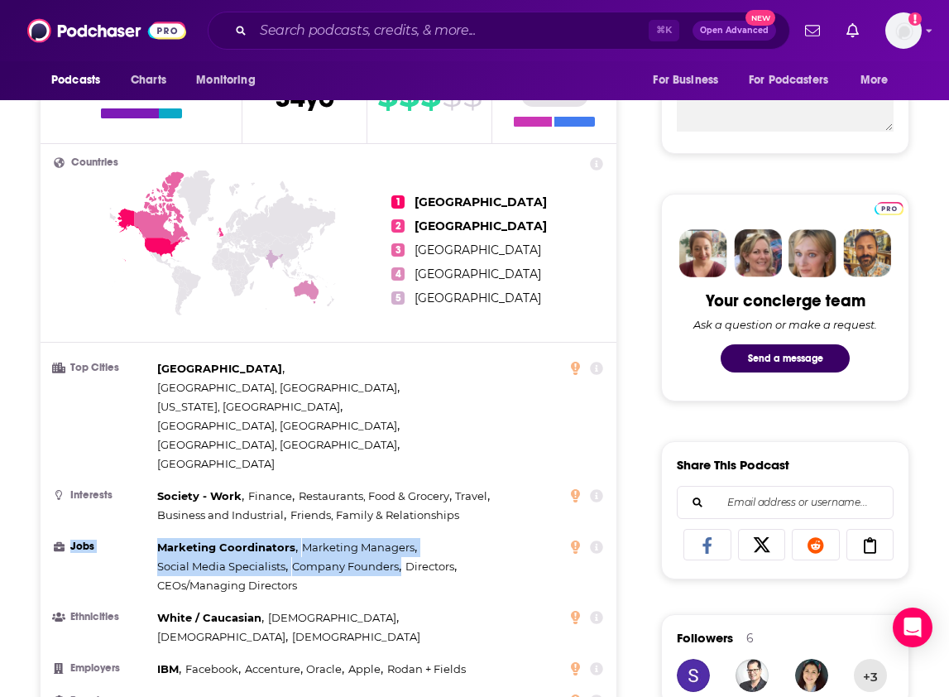
drag, startPoint x: 152, startPoint y: 459, endPoint x: 314, endPoint y: 504, distance: 168.3
click at [314, 538] on li "Jobs Marketing Coordinators , Marketing Managers , Social Media Specialists , C…" at bounding box center [329, 566] width 550 height 57
drag, startPoint x: 312, startPoint y: 505, endPoint x: 153, endPoint y: 464, distance: 164.0
click at [153, 538] on li "Jobs Marketing Coordinators , Marketing Managers , Social Media Specialists , C…" at bounding box center [329, 566] width 550 height 57
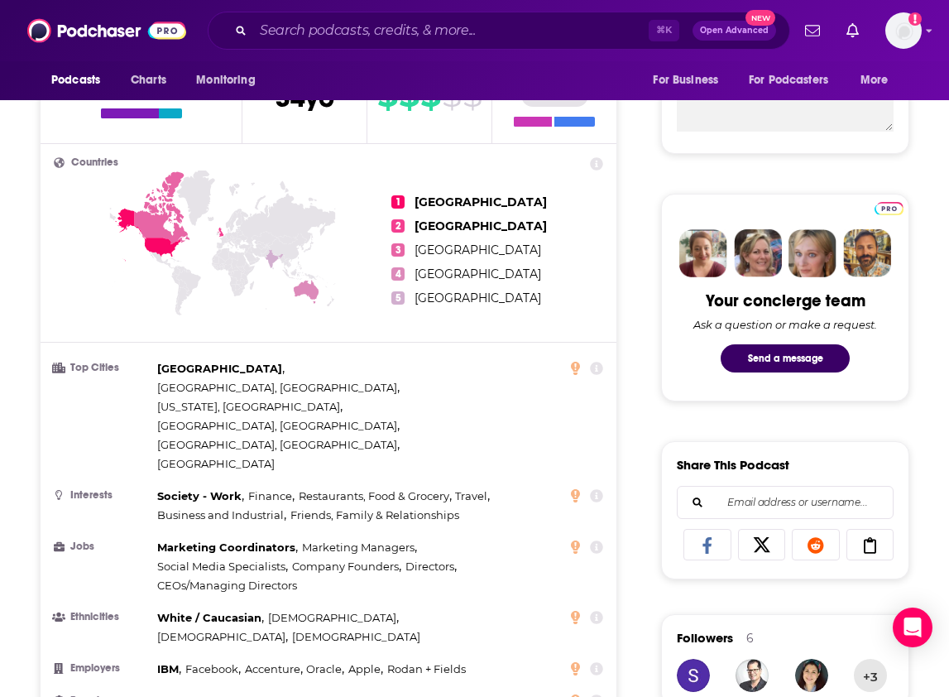
click at [153, 538] on li "Jobs Marketing Coordinators , Marketing Managers , Social Media Specialists , C…" at bounding box center [329, 566] width 550 height 57
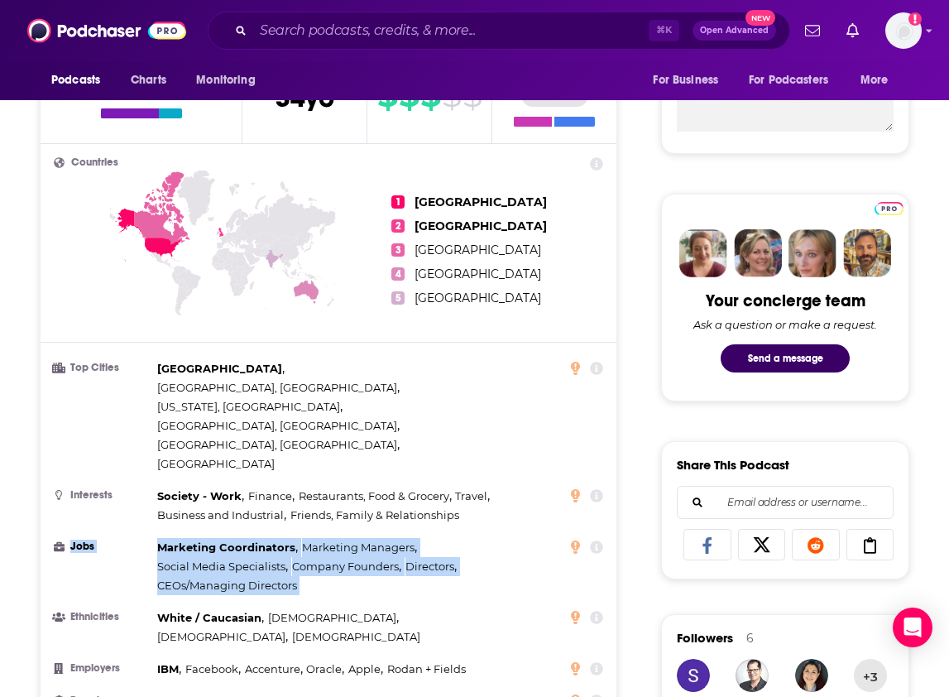
drag, startPoint x: 153, startPoint y: 464, endPoint x: 297, endPoint y: 504, distance: 149.4
click at [297, 538] on li "Jobs Marketing Coordinators , Marketing Managers , Social Media Specialists , C…" at bounding box center [329, 566] width 550 height 57
copy ul "Jobs Marketing Coordinators , Marketing Managers , Social Media Specialists , C…"
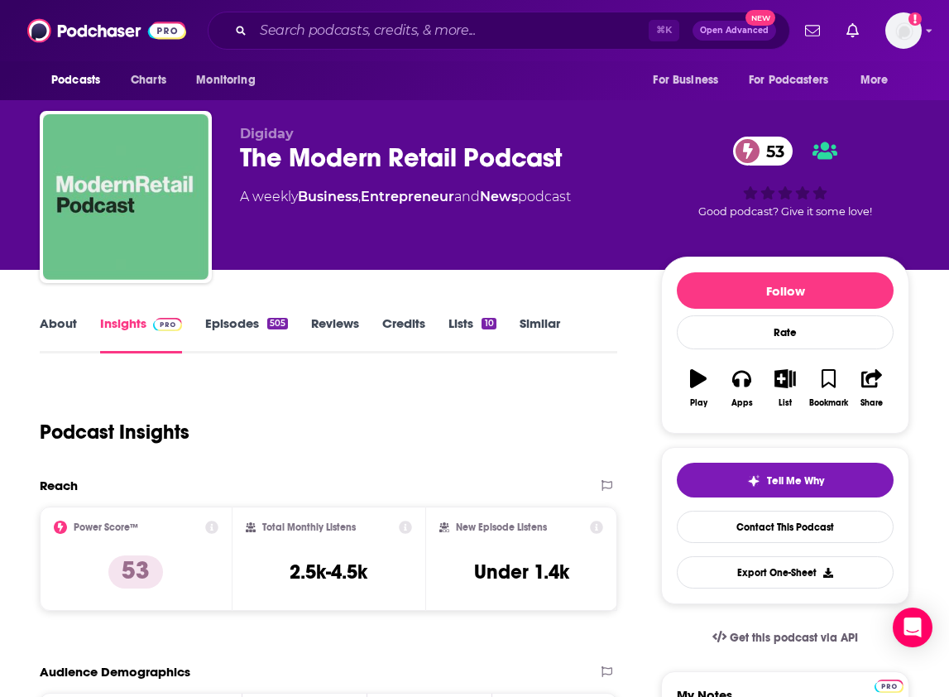
scroll to position [473, 0]
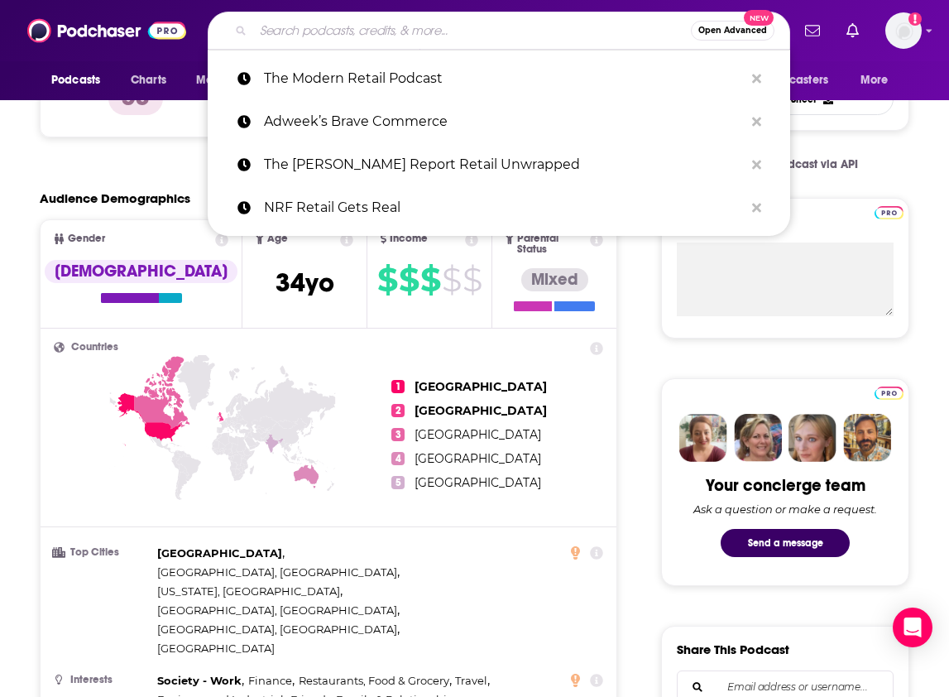
click at [429, 24] on input "Search podcasts, credits, & more..." at bounding box center [472, 30] width 438 height 26
paste input "NRF Retail Gets Real"
type input "NRF Retail Gets Real"
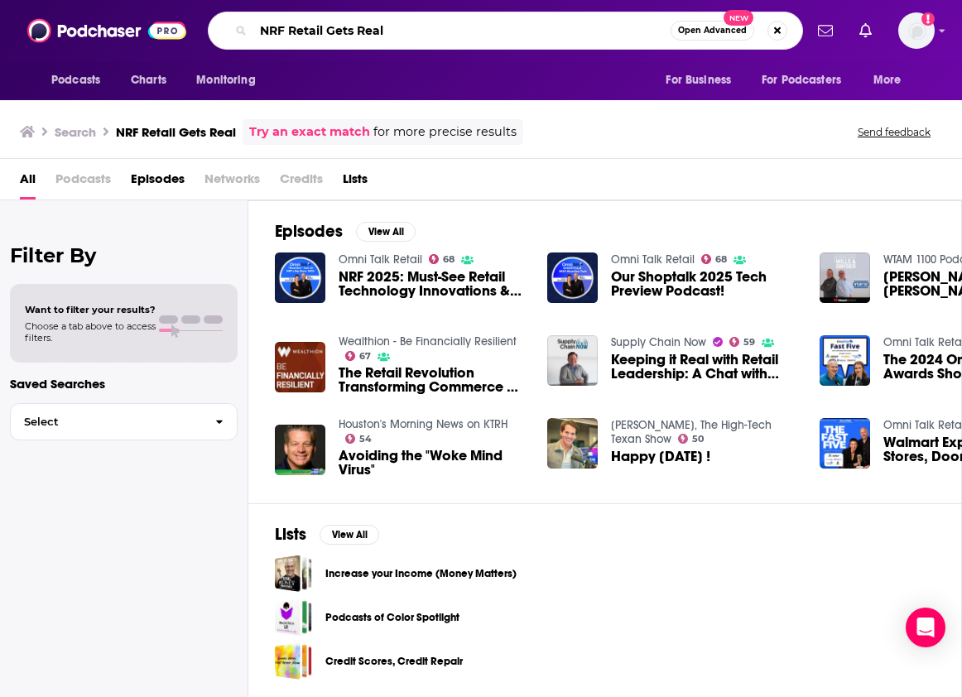
click at [324, 28] on input "NRF Retail Gets Real" at bounding box center [461, 30] width 417 height 26
drag, startPoint x: 289, startPoint y: 26, endPoint x: 223, endPoint y: 21, distance: 66.5
click at [237, 26] on div "NRF Retail Gets Real Open Advanced New" at bounding box center [505, 31] width 595 height 38
type input "Retail Gets Real"
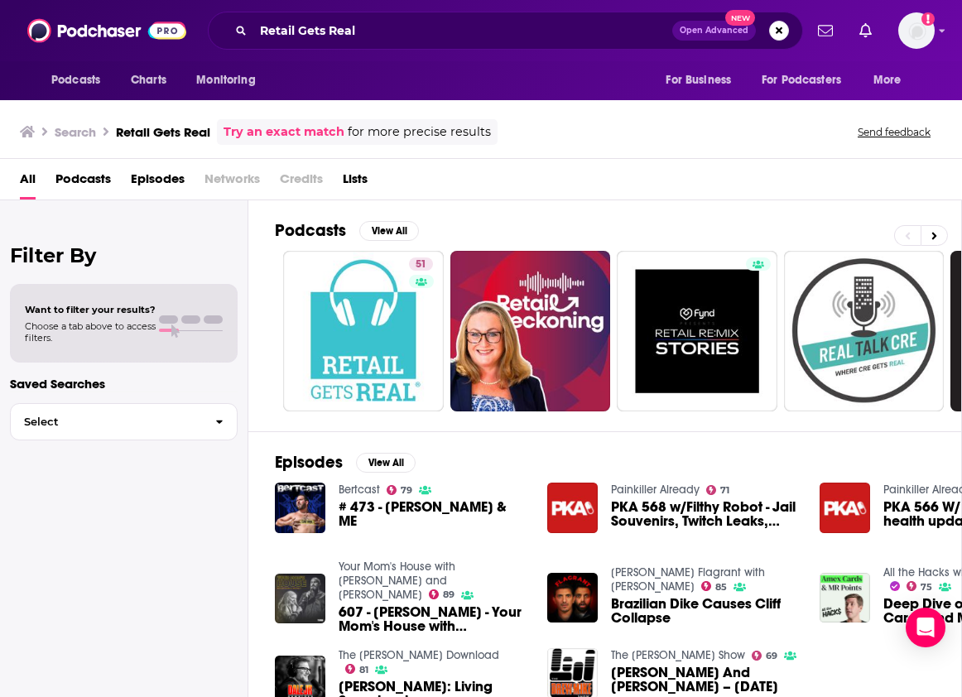
click at [73, 180] on span "Podcasts" at bounding box center [82, 183] width 55 height 34
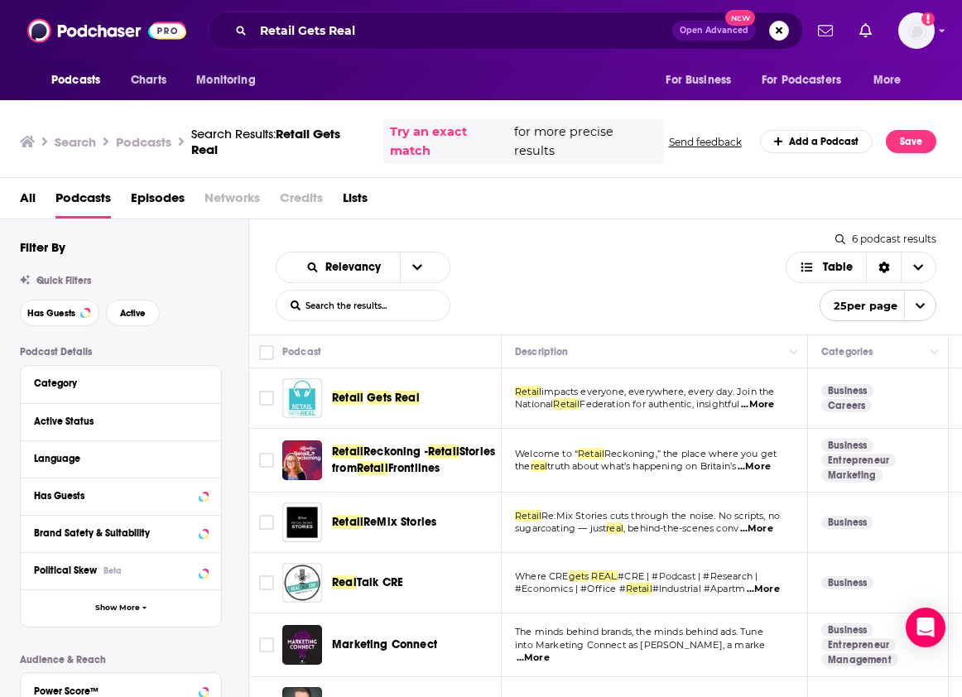
click at [402, 396] on span "Real" at bounding box center [407, 398] width 25 height 14
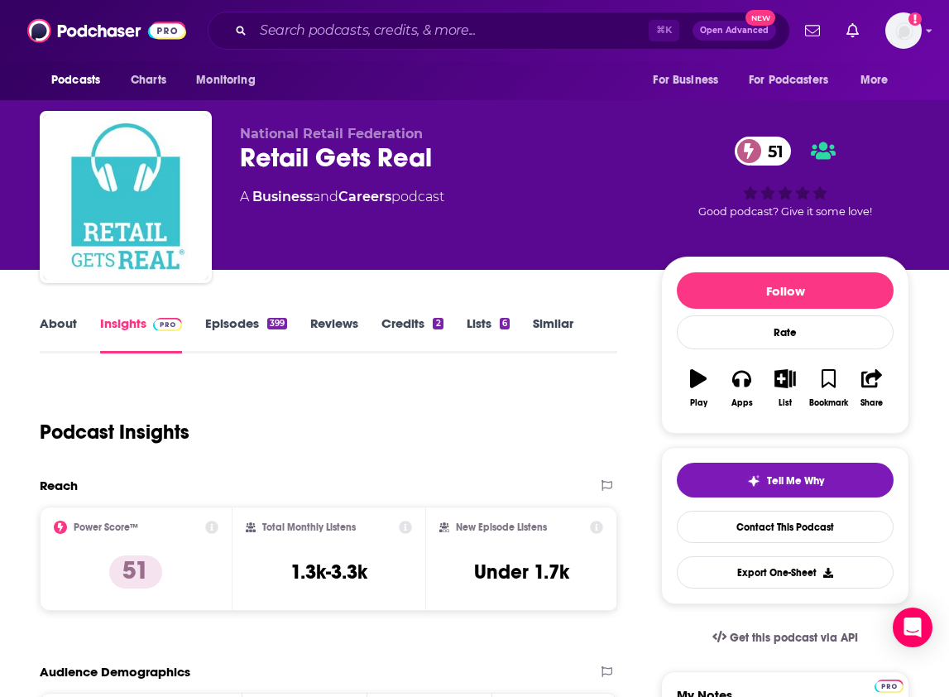
click at [401, 318] on link "Credits 2" at bounding box center [412, 334] width 61 height 38
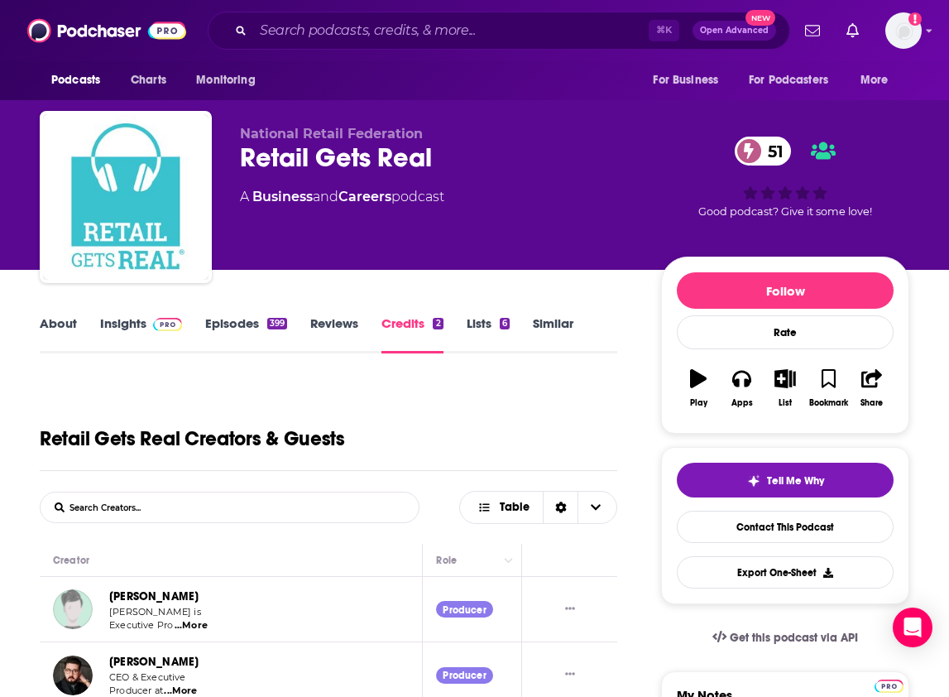
scroll to position [98, 0]
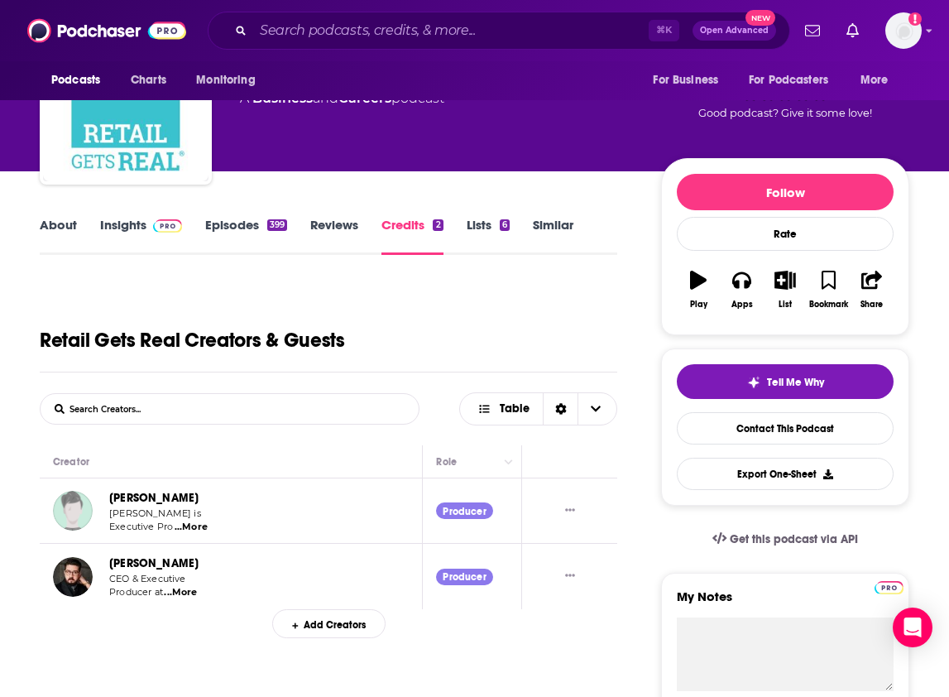
click at [559, 235] on link "Similar" at bounding box center [553, 236] width 41 height 38
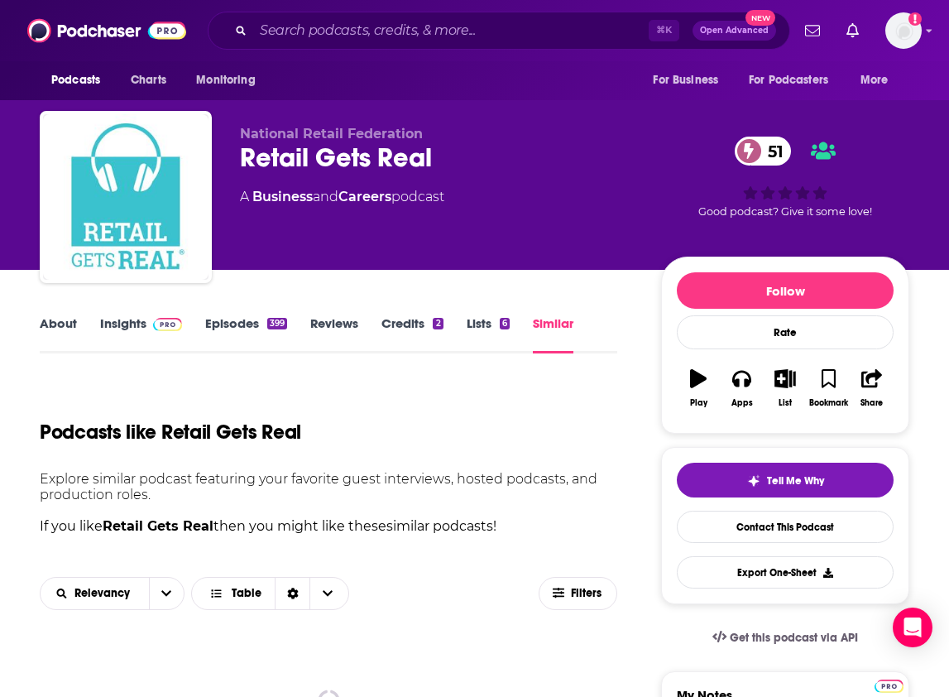
click at [330, 323] on link "Reviews" at bounding box center [334, 334] width 48 height 38
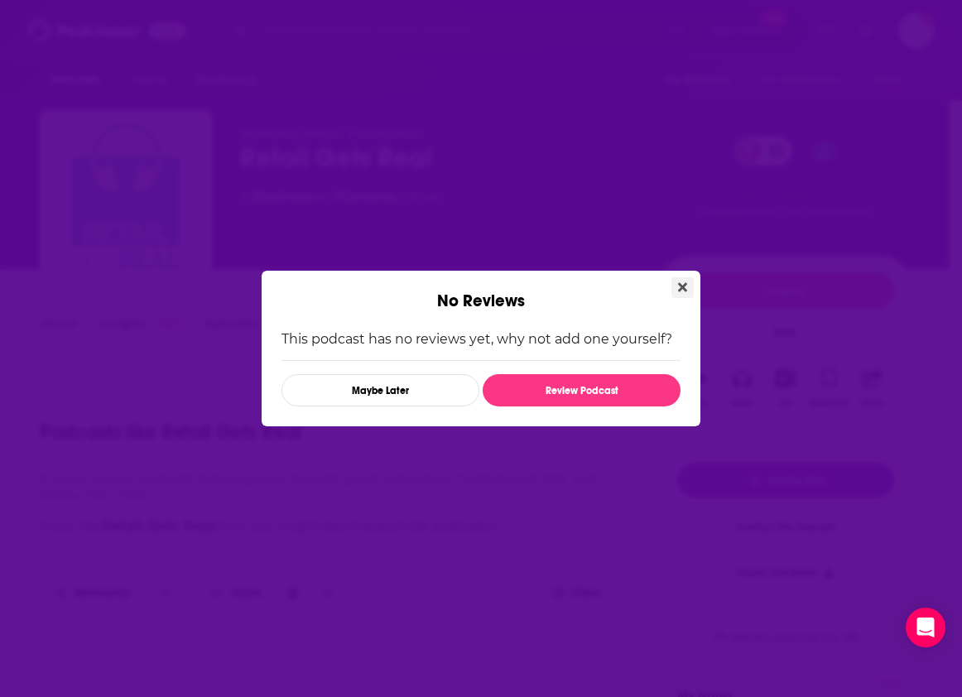
click at [684, 295] on button "Close" at bounding box center [682, 287] width 22 height 21
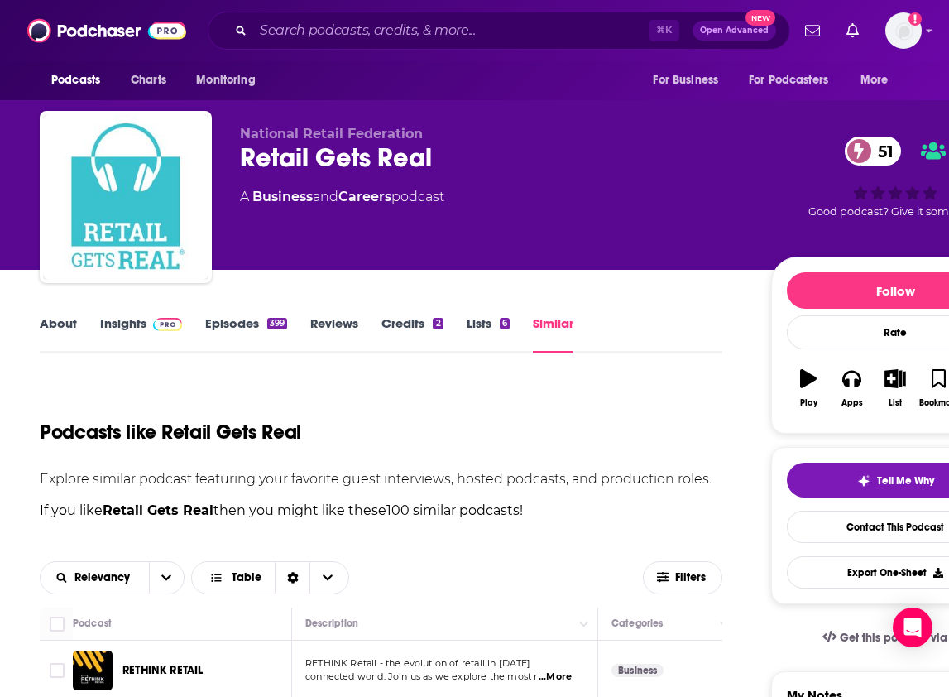
click at [124, 330] on link "Insights" at bounding box center [141, 334] width 82 height 38
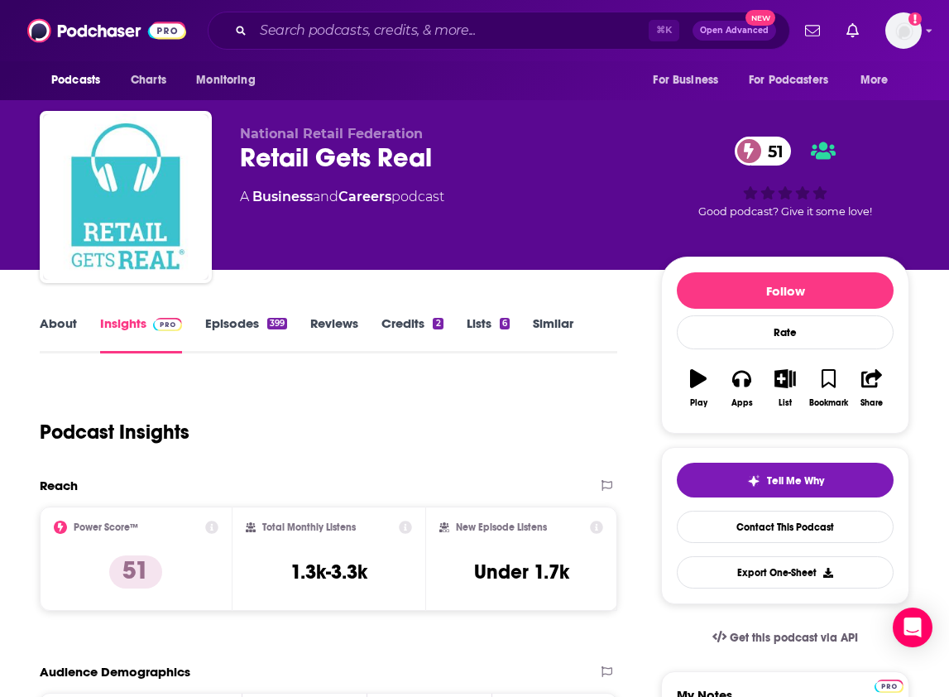
click at [59, 326] on link "About" at bounding box center [58, 334] width 37 height 38
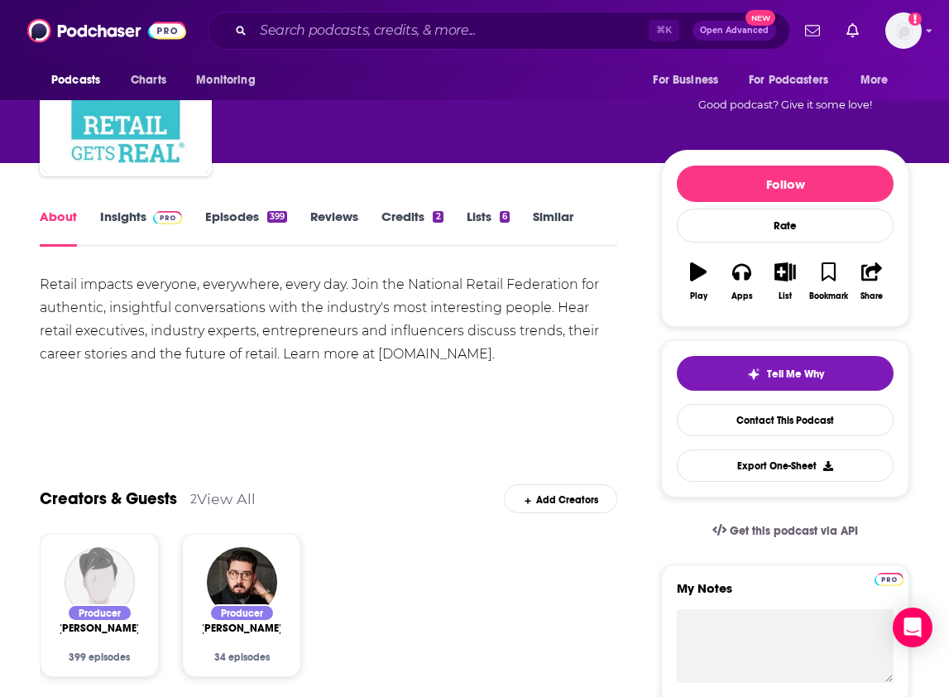
scroll to position [108, 0]
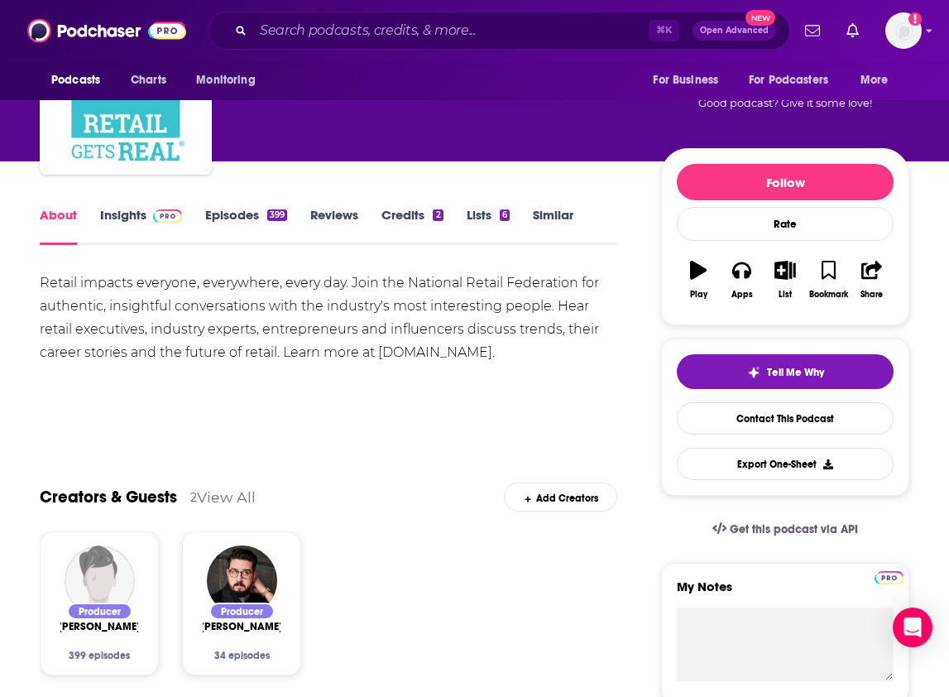
click at [142, 214] on link "Insights" at bounding box center [141, 226] width 82 height 38
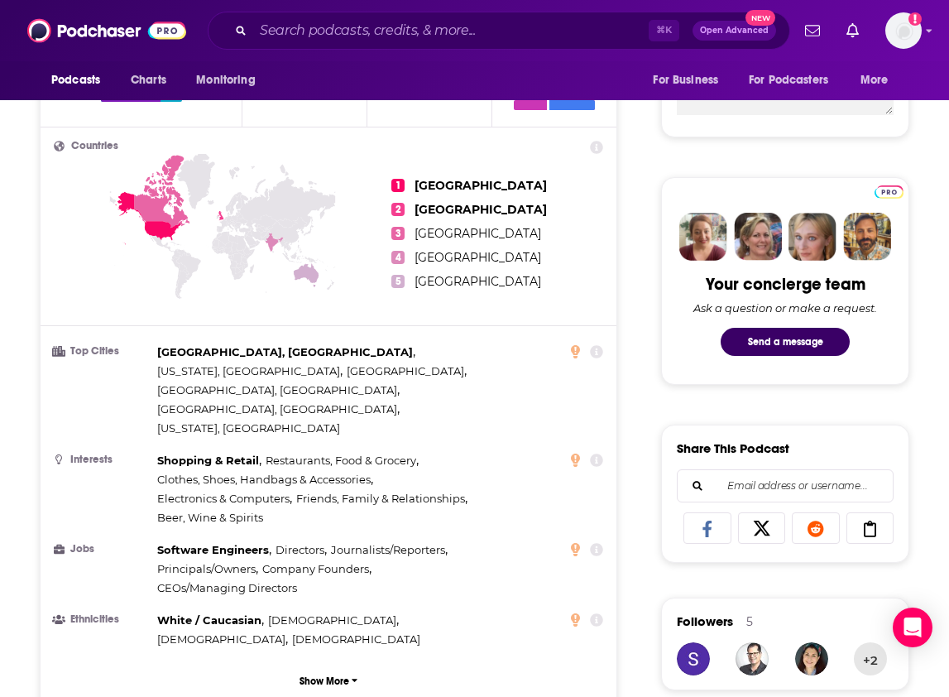
scroll to position [716, 0]
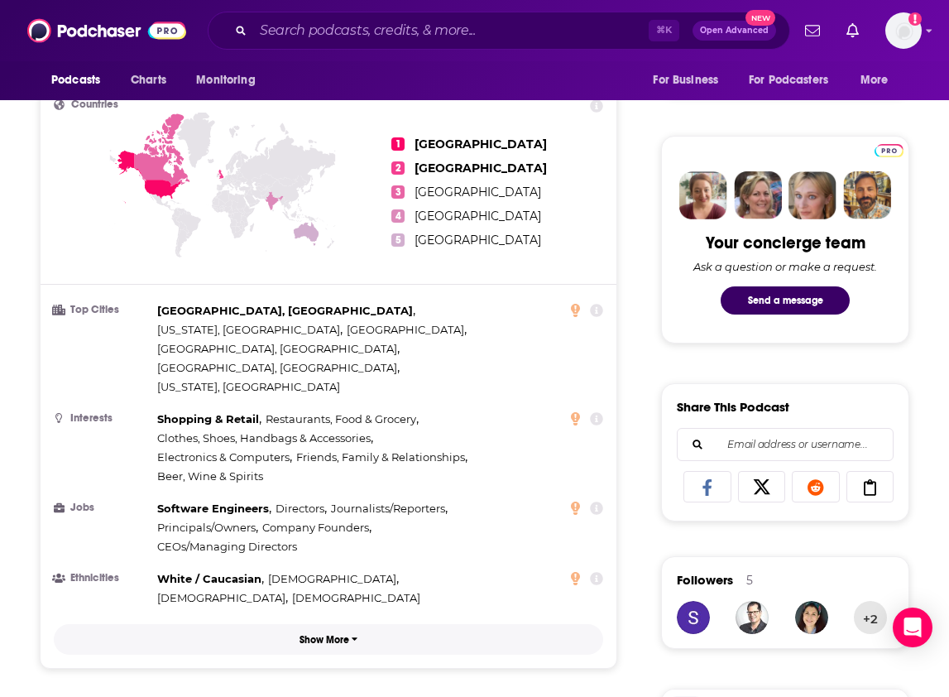
click at [332, 634] on p "Show More" at bounding box center [325, 640] width 50 height 12
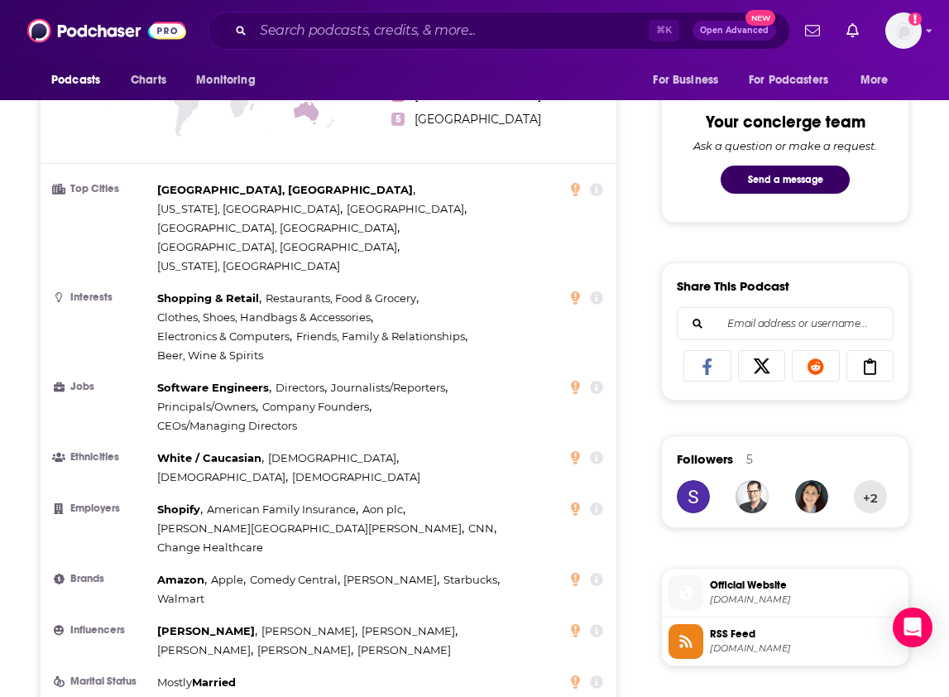
scroll to position [846, 0]
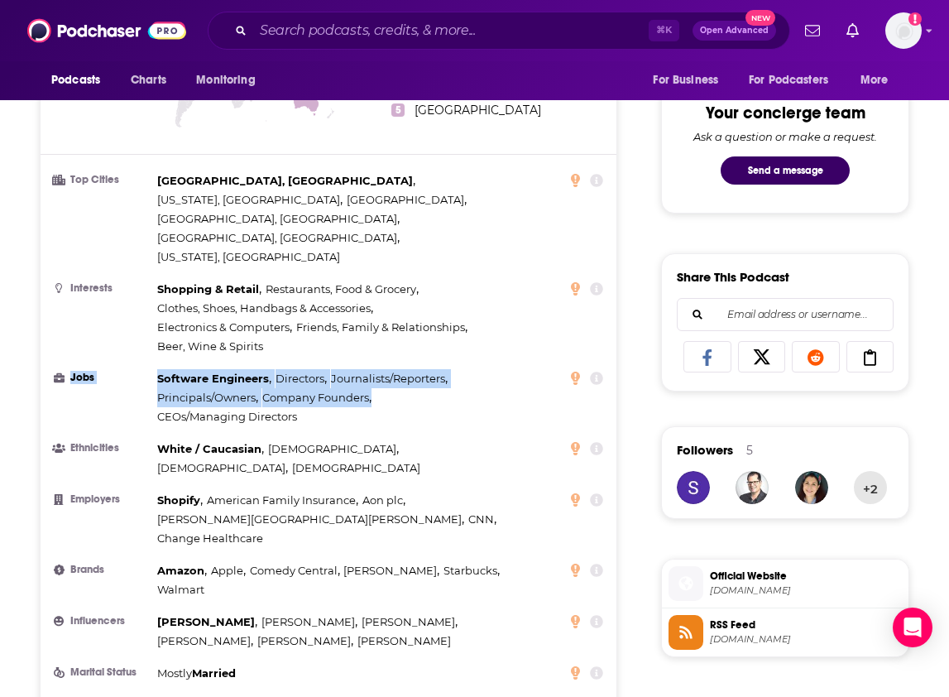
drag, startPoint x: 151, startPoint y: 316, endPoint x: 312, endPoint y: 348, distance: 163.6
click at [313, 369] on li "Jobs Software Engineers , Directors , Journalists/Reporters , Principals/Owners…" at bounding box center [329, 397] width 550 height 57
click at [312, 369] on div "Software Engineers , Directors , Journalists/Reporters , Principals/Owners , Co…" at bounding box center [333, 397] width 353 height 57
drag, startPoint x: 309, startPoint y: 352, endPoint x: 160, endPoint y: 317, distance: 153.0
click at [160, 369] on div "Software Engineers , Directors , Journalists/Reporters , Principals/Owners , Co…" at bounding box center [333, 397] width 353 height 57
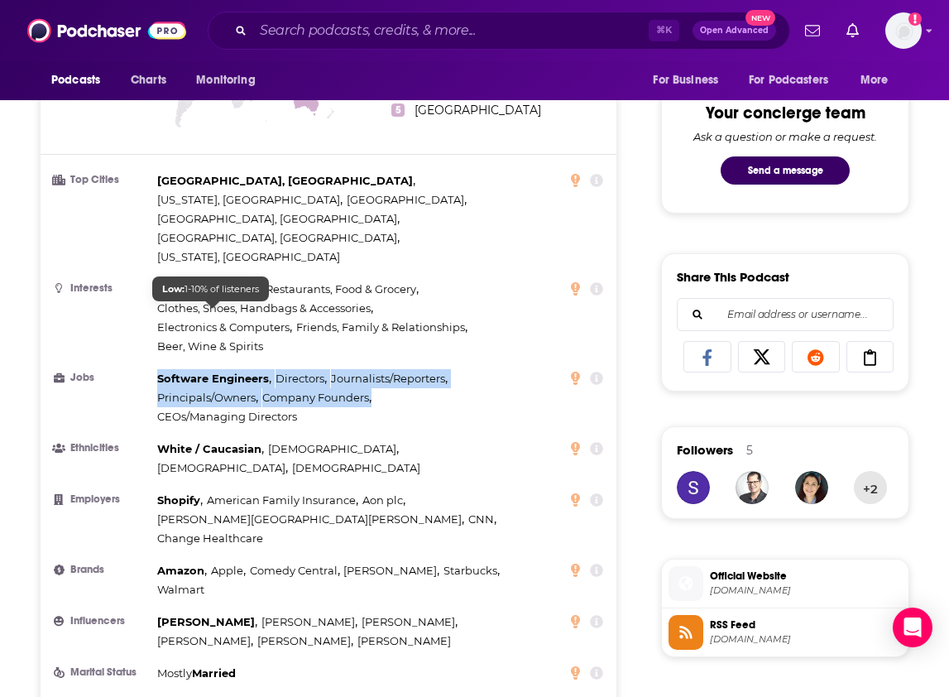
click at [160, 372] on span "Software Engineers" at bounding box center [213, 378] width 112 height 13
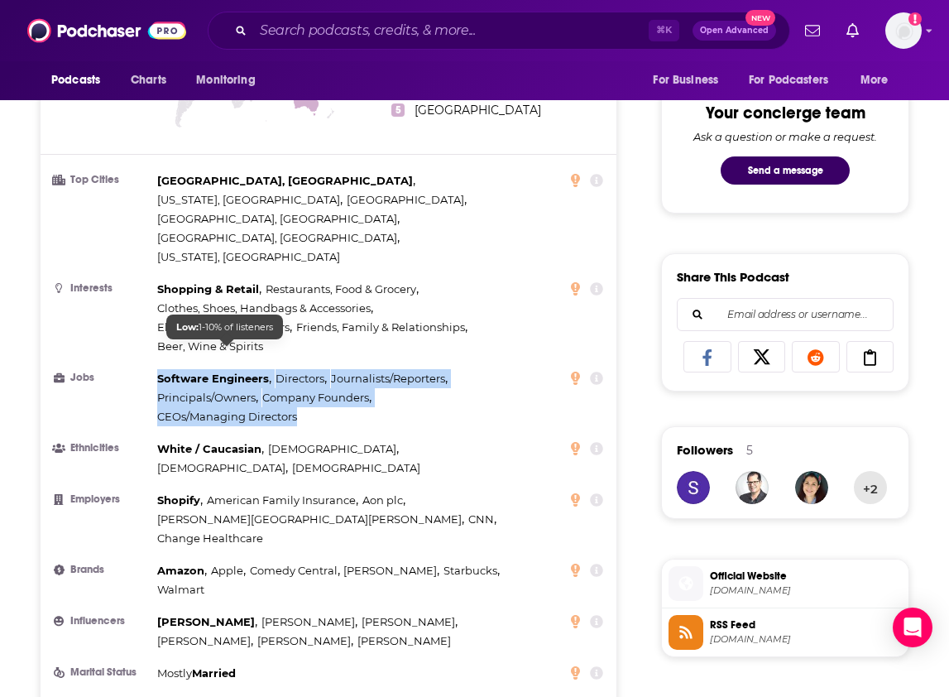
drag, startPoint x: 157, startPoint y: 313, endPoint x: 295, endPoint y: 352, distance: 143.6
click at [296, 369] on div "Software Engineers , Directors , Journalists/Reporters , Principals/Owners , Co…" at bounding box center [333, 397] width 353 height 57
copy div "Software Engineers , Directors , Journalists/Reporters , Principals/Owners , Co…"
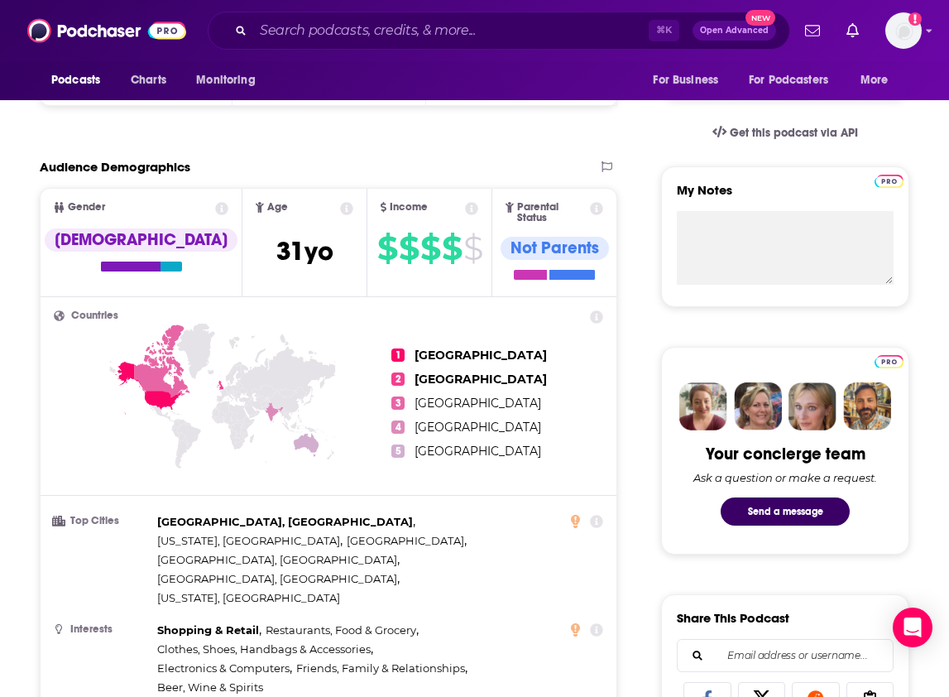
scroll to position [60, 0]
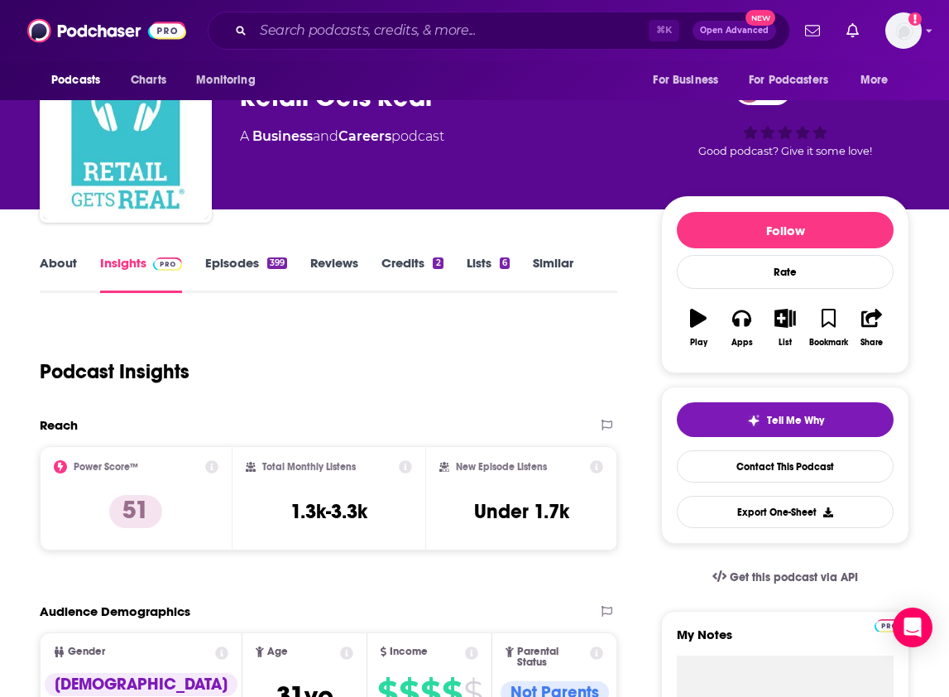
click at [216, 464] on icon at bounding box center [211, 466] width 13 height 13
click at [224, 468] on div "Power Score™ 51" at bounding box center [136, 498] width 193 height 104
click at [219, 468] on div "Power Score™ 51" at bounding box center [136, 498] width 193 height 104
click at [217, 468] on icon at bounding box center [211, 466] width 13 height 13
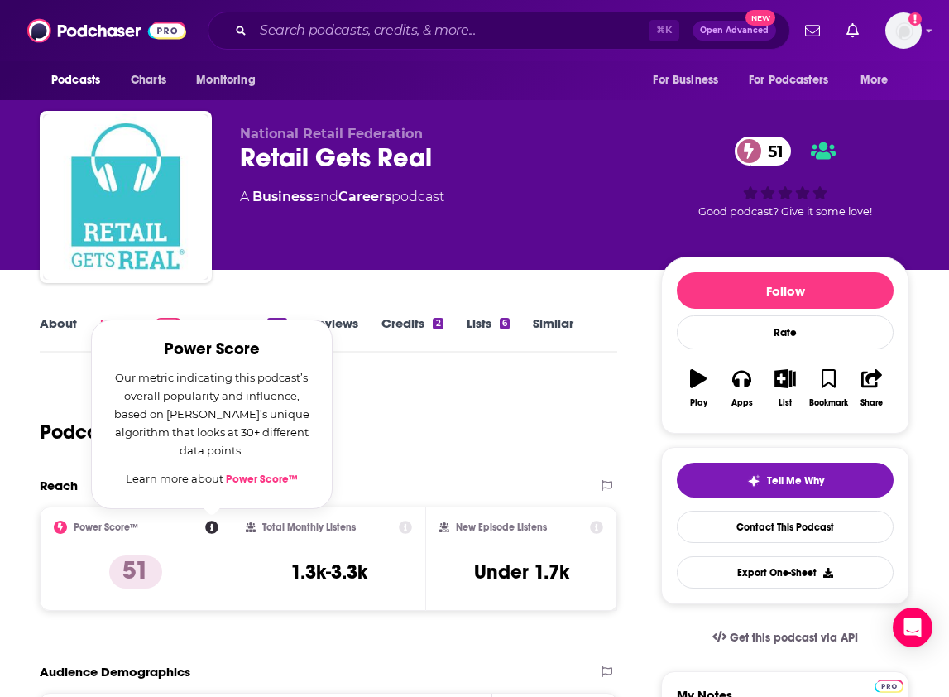
scroll to position [77, 0]
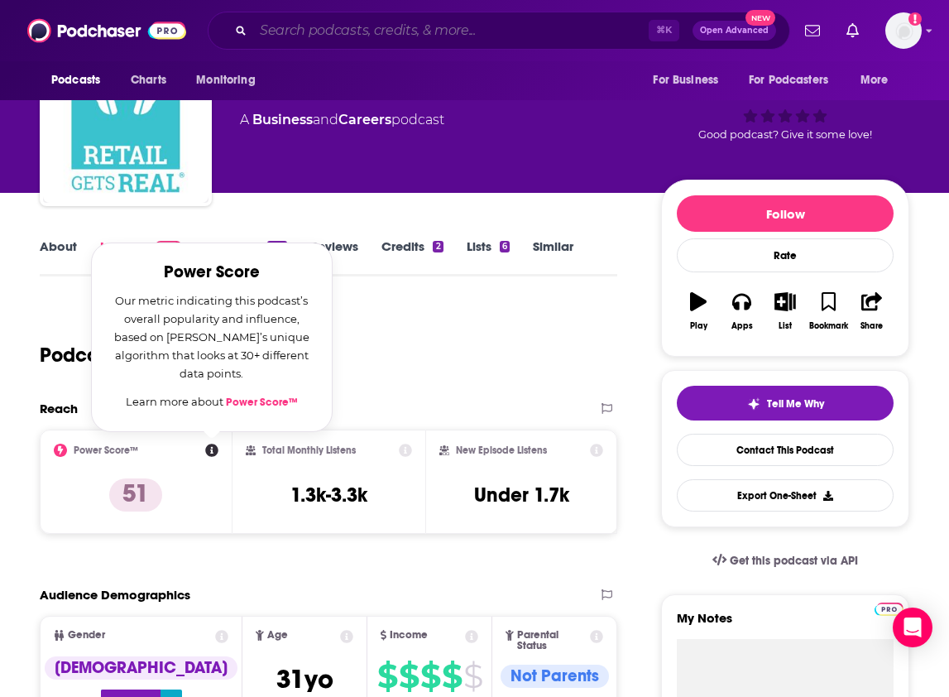
click at [360, 30] on input "Search podcasts, credits, & more..." at bounding box center [451, 30] width 396 height 26
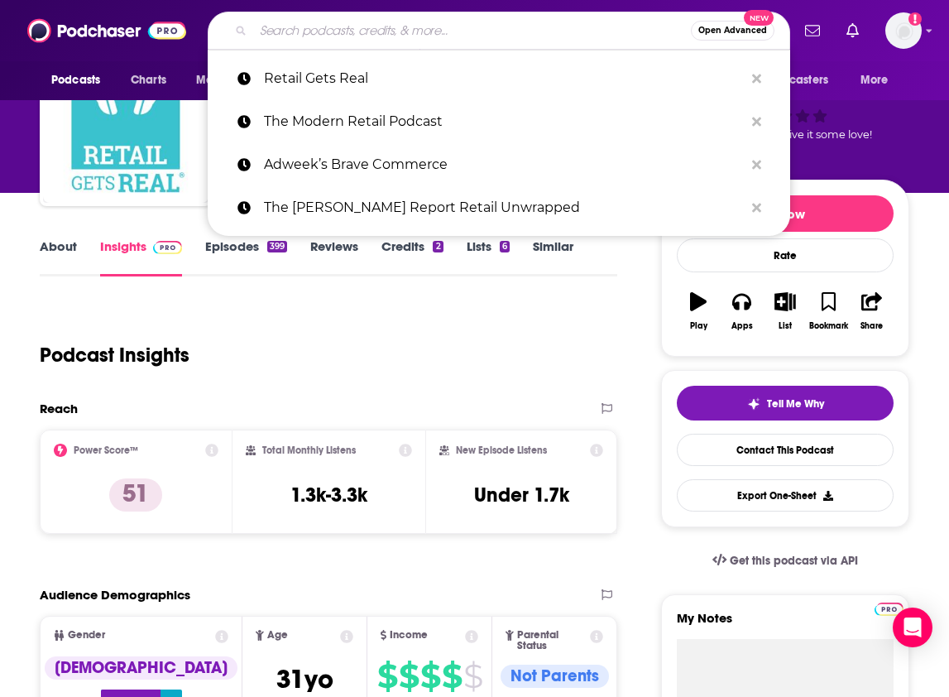
paste input "The [PERSON_NAME] Report Retail Unwrapped"
type input "The [PERSON_NAME] Report Retail Unwrapped"
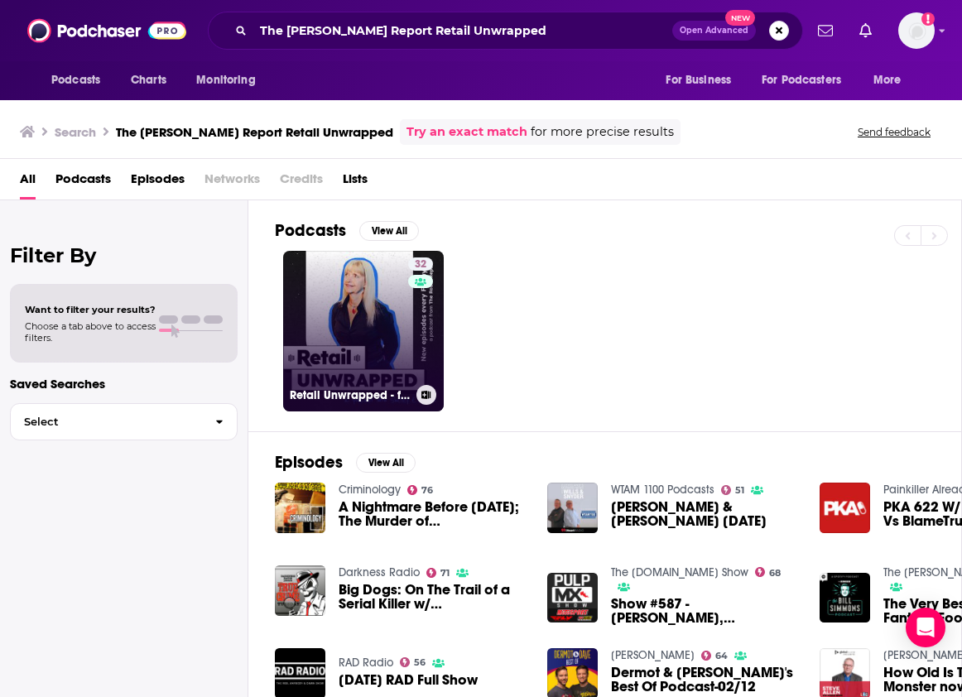
click at [372, 264] on link "32 Retail Unwrapped - from The [PERSON_NAME] Report" at bounding box center [363, 331] width 161 height 161
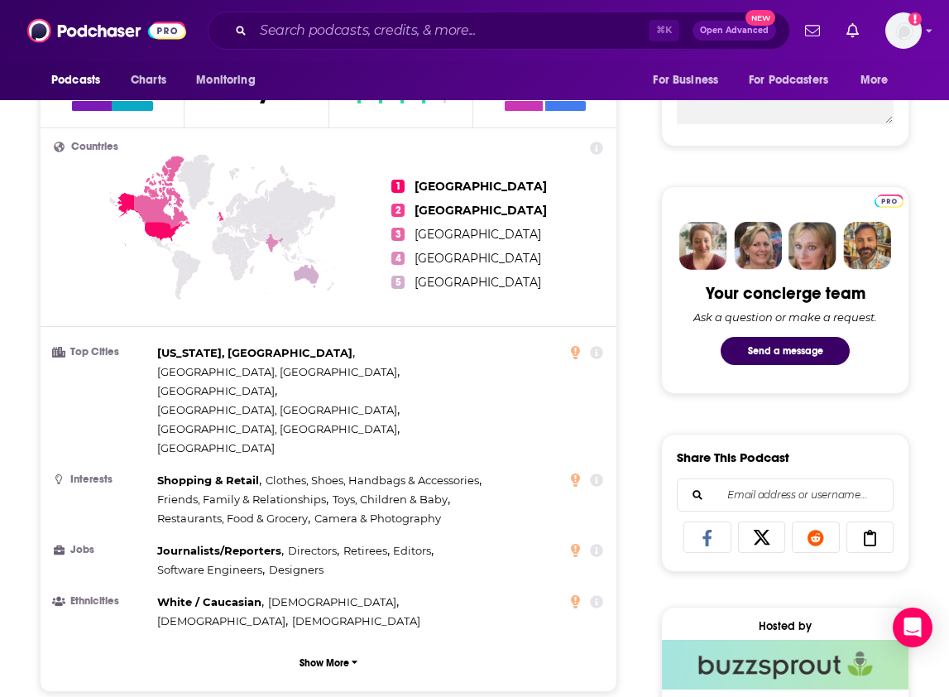
scroll to position [670, 0]
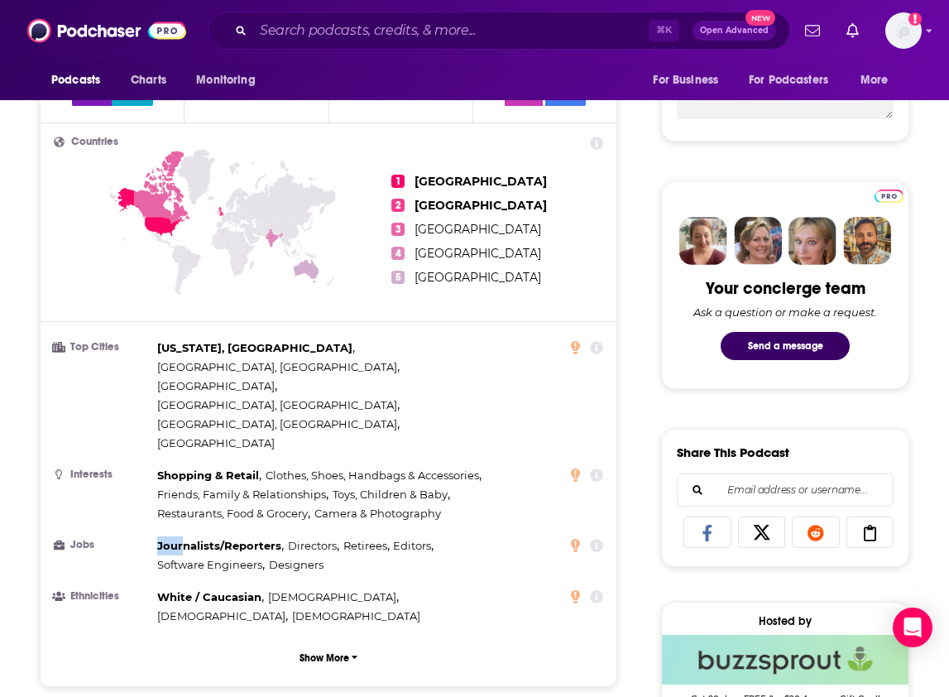
drag, startPoint x: 155, startPoint y: 476, endPoint x: 185, endPoint y: 477, distance: 30.6
click at [185, 536] on li "Jobs Journalists/Reporters , Directors , Retirees , Editors , Software Engineer…" at bounding box center [329, 555] width 550 height 38
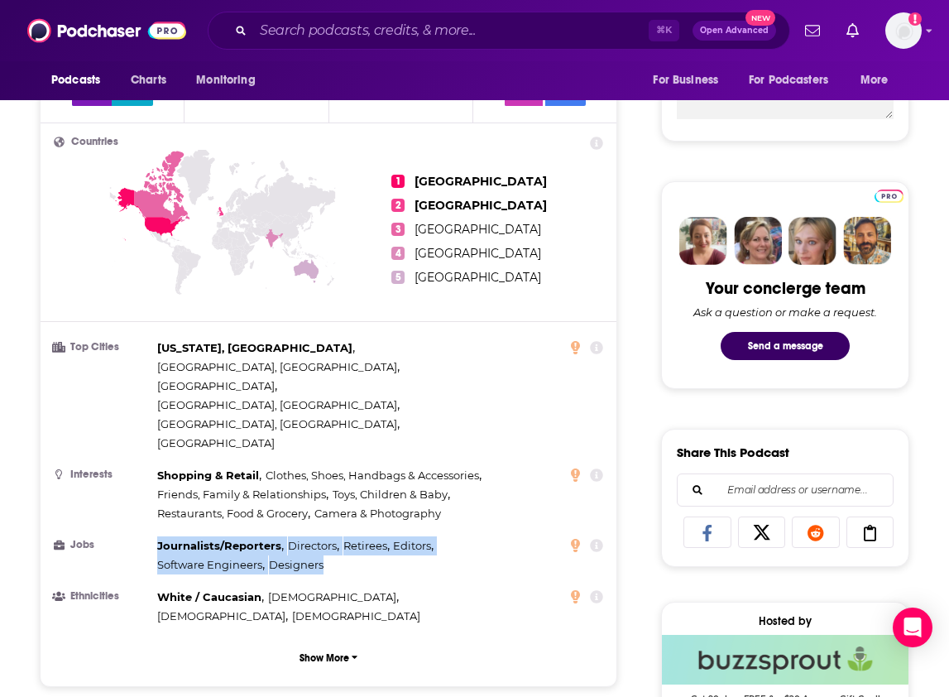
drag, startPoint x: 156, startPoint y: 471, endPoint x: 327, endPoint y: 493, distance: 172.8
click at [327, 536] on li "Jobs Journalists/Reporters , Directors , Retirees , Editors , Software Engineer…" at bounding box center [329, 555] width 550 height 38
copy div "Journalists/Reporters , Directors , Retirees , Editors , Software Engineers , D…"
click at [311, 652] on p "Show More" at bounding box center [325, 658] width 50 height 12
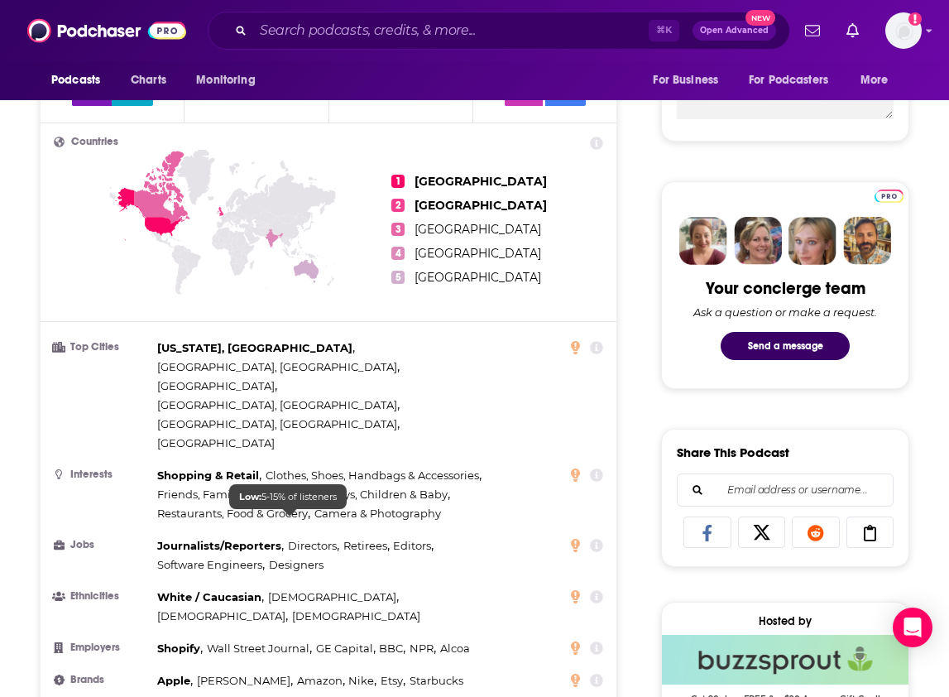
click at [308, 590] on span "[DEMOGRAPHIC_DATA]" at bounding box center [332, 596] width 128 height 13
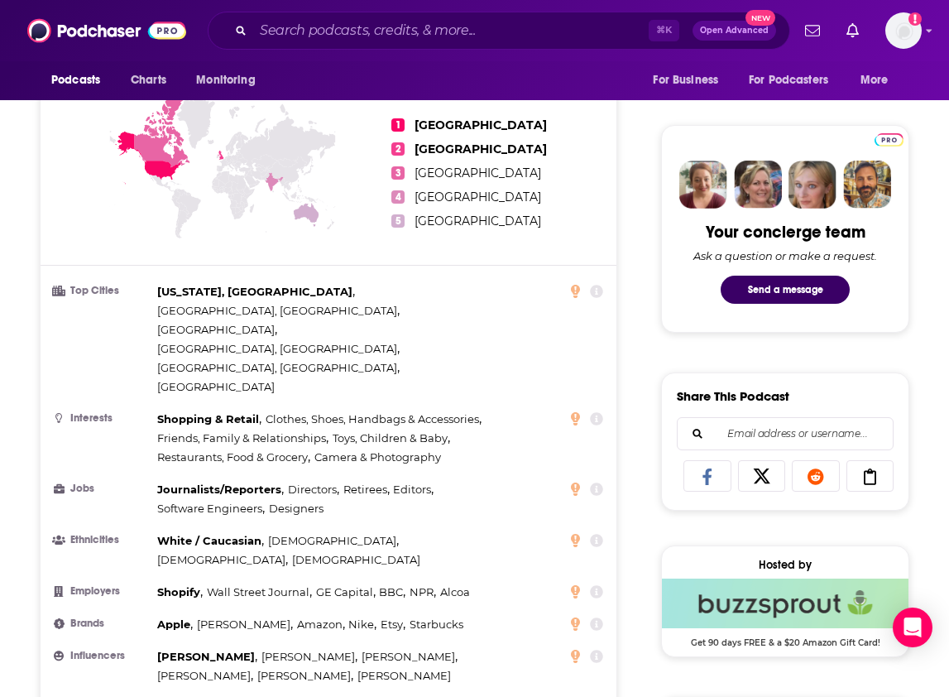
scroll to position [135, 0]
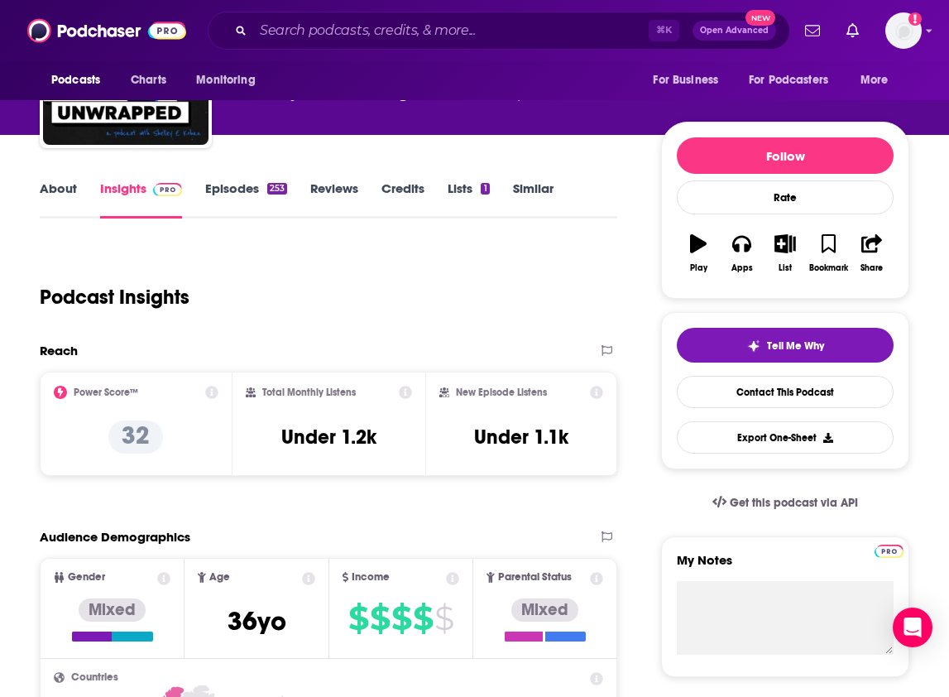
click at [209, 397] on icon at bounding box center [211, 392] width 13 height 13
